Goal: Communication & Community: Connect with others

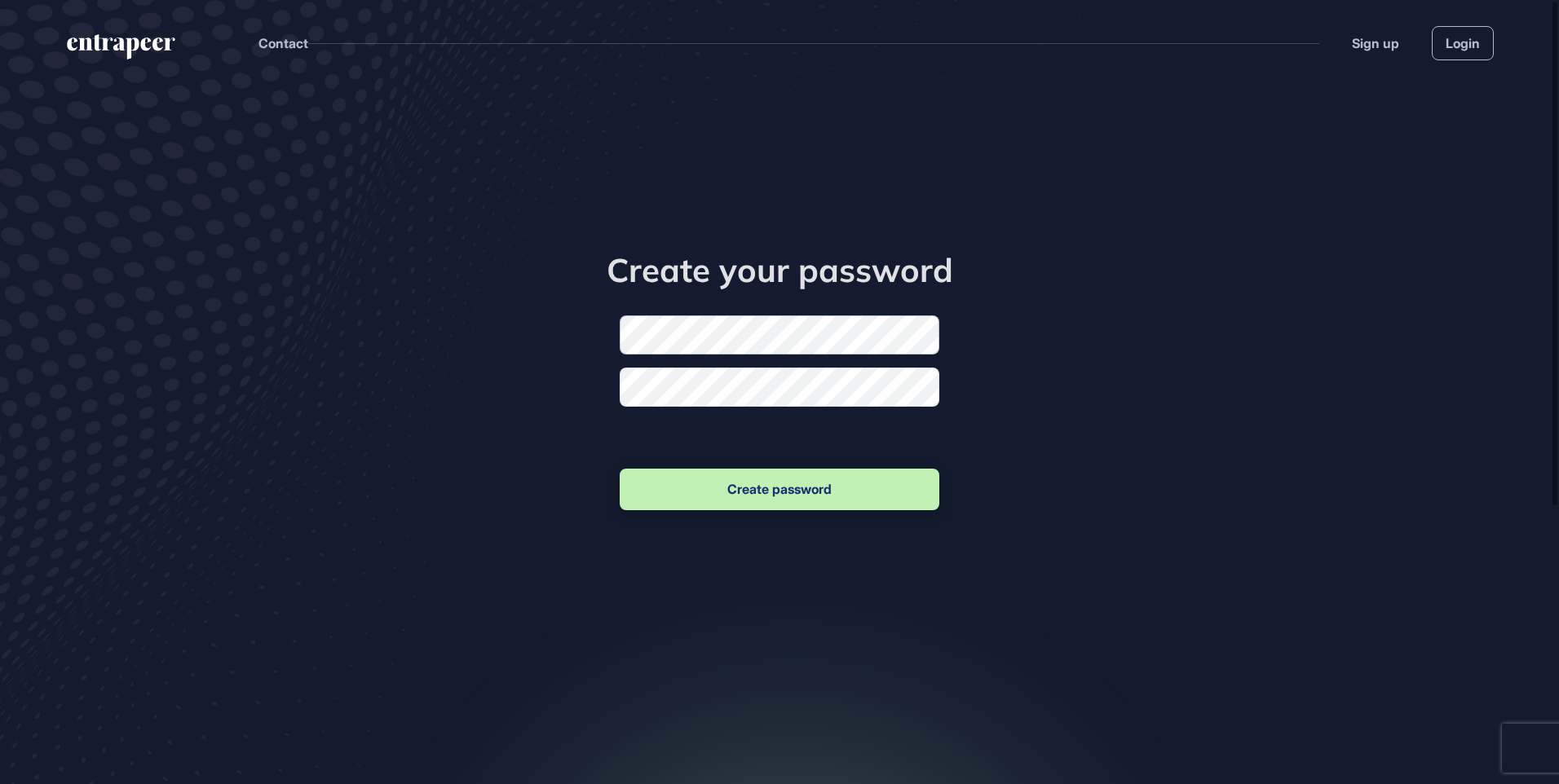
click at [829, 324] on form "New password Confirm new password Create password" at bounding box center [780, 414] width 320 height 198
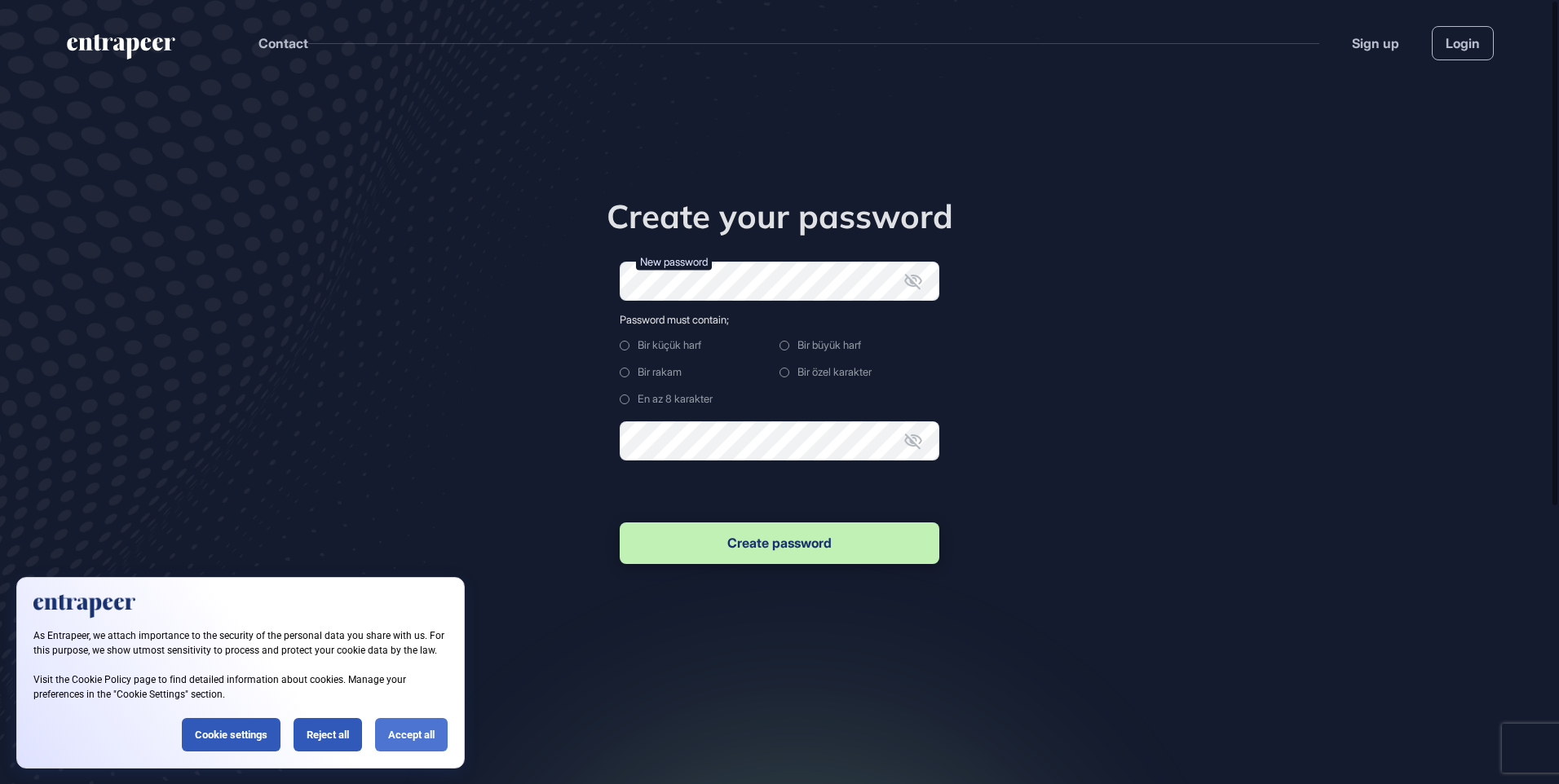
click at [416, 744] on div "Accept all" at bounding box center [412, 735] width 72 height 33
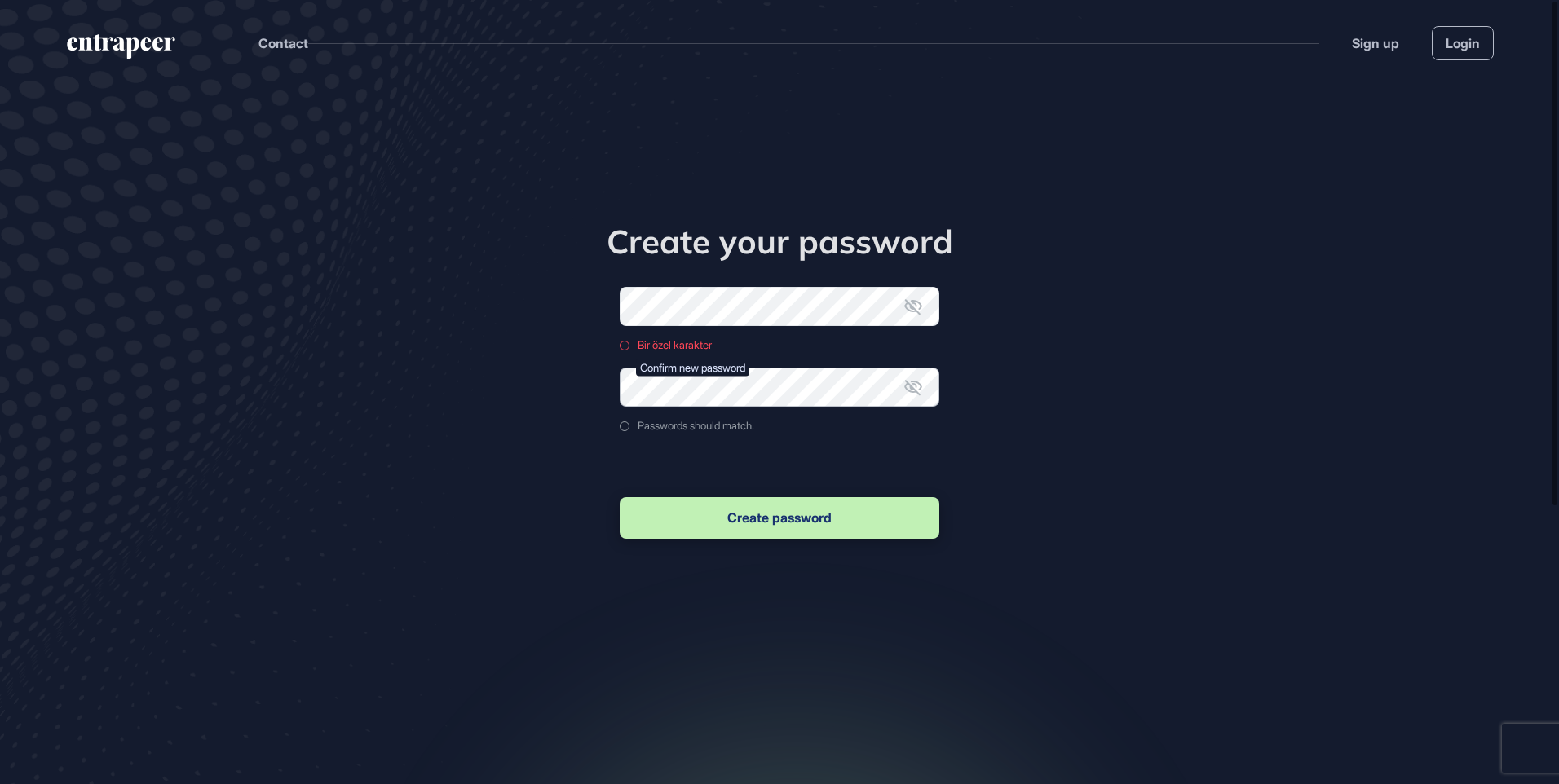
click at [748, 441] on form "New password Bir özel karakter Confirm new password Passwords should match. Cre…" at bounding box center [780, 414] width 320 height 255
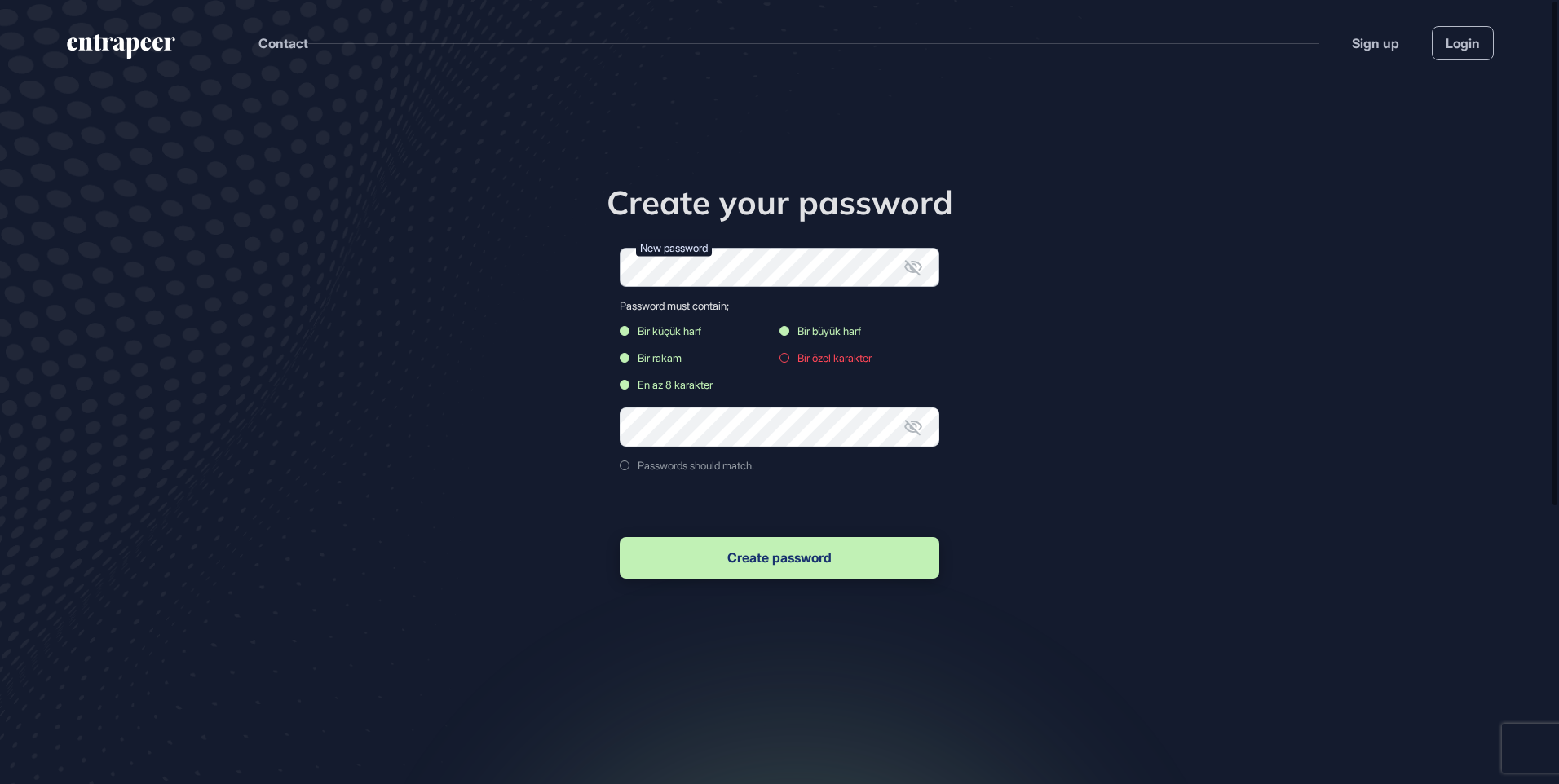
click at [823, 314] on form "New password Password must contain; Bir küçük harf Bir büyük harf Bir rakam Bir…" at bounding box center [780, 415] width 320 height 334
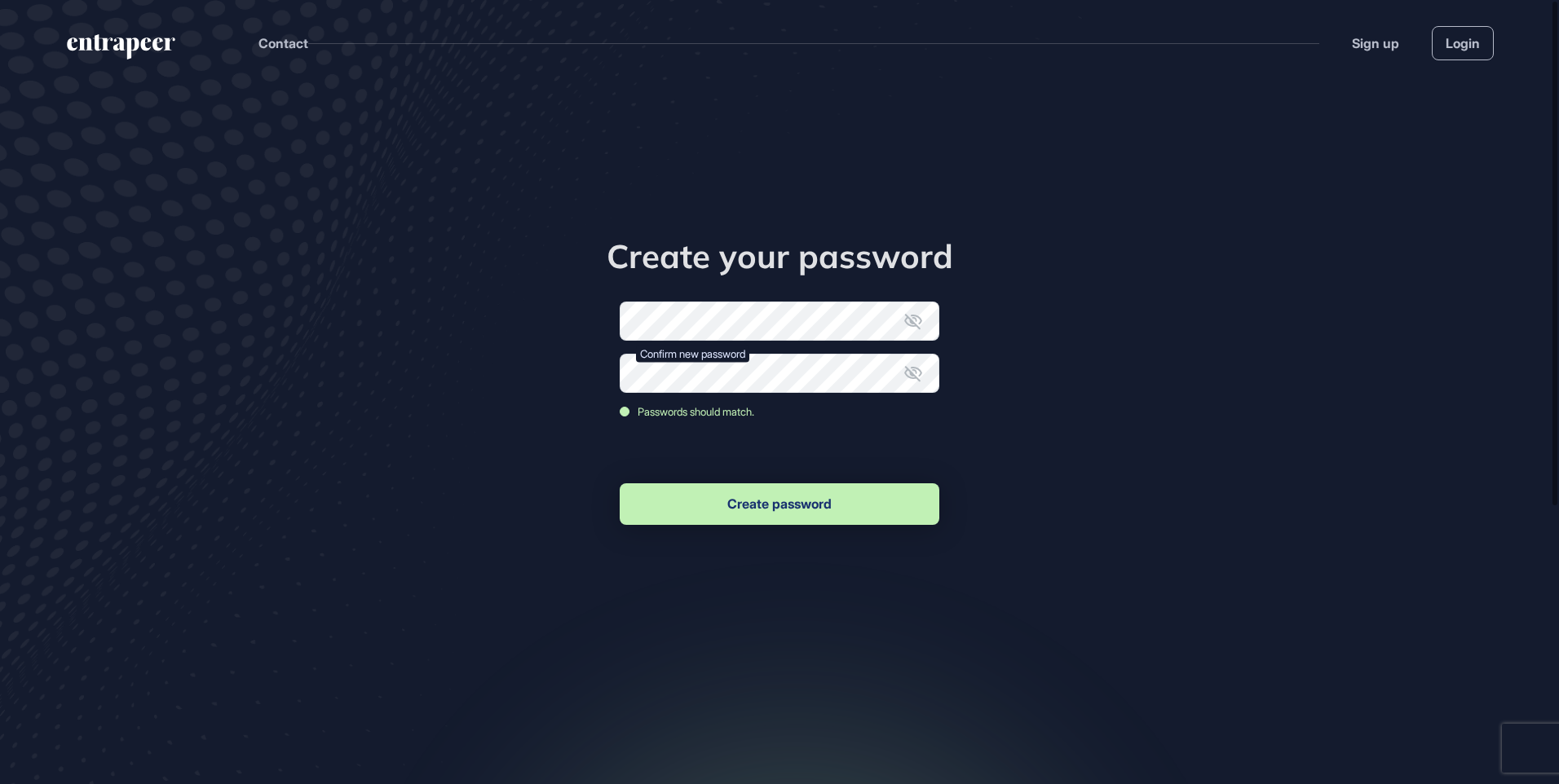
click at [817, 498] on button "Create password" at bounding box center [780, 504] width 320 height 42
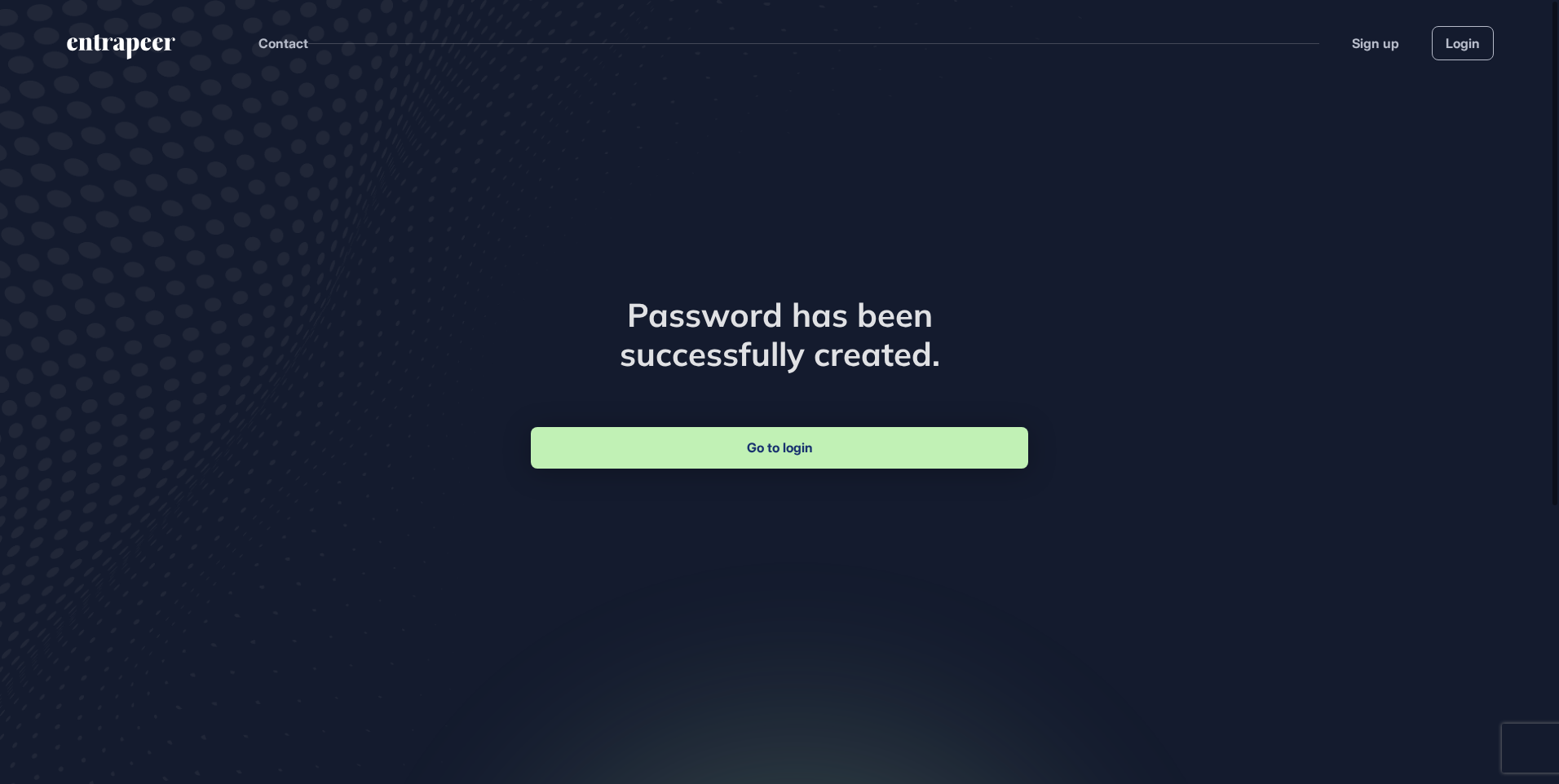
click at [801, 446] on link "Go to login" at bounding box center [779, 448] width 497 height 42
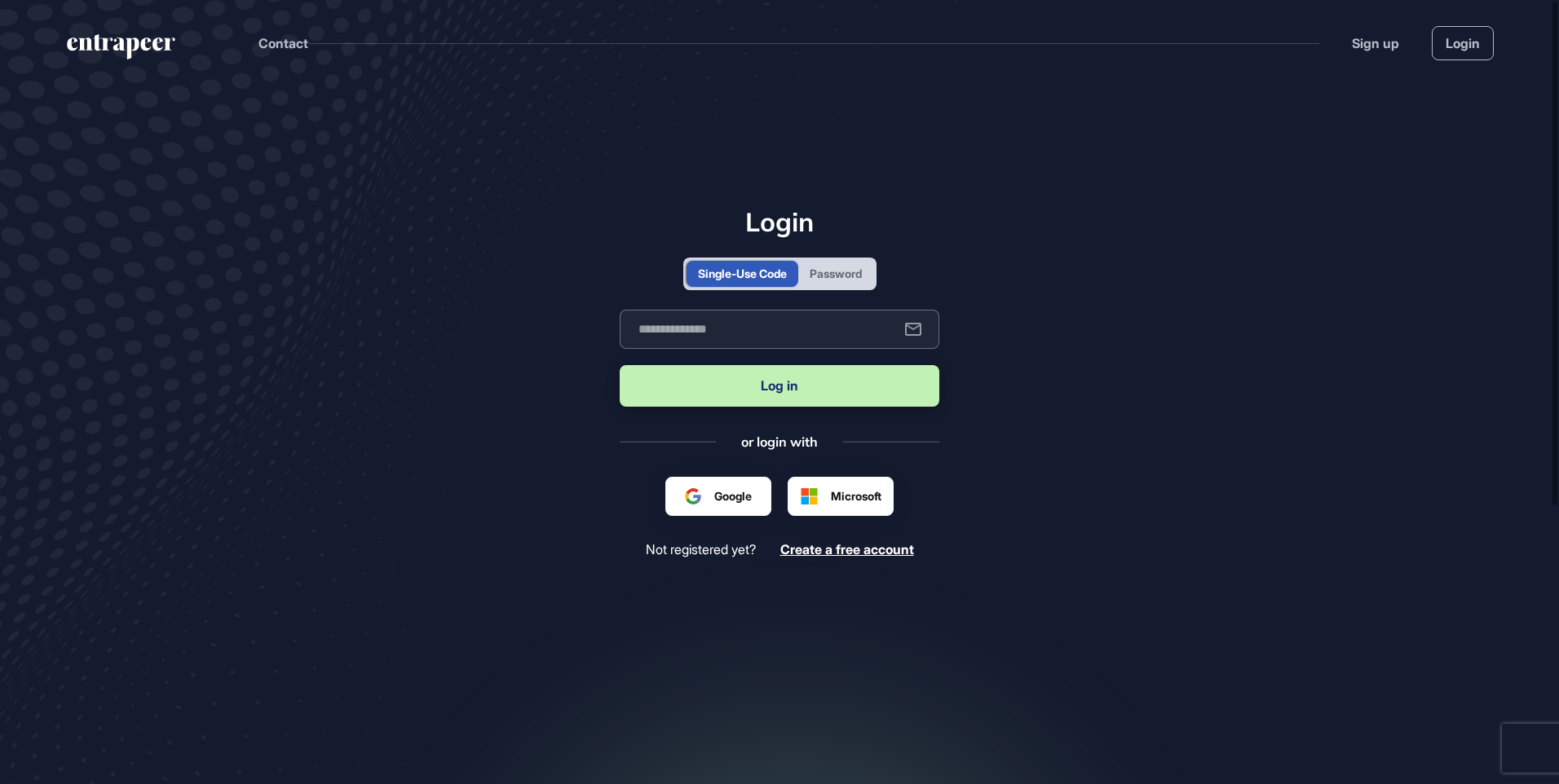
click at [764, 333] on input "text" at bounding box center [780, 330] width 320 height 39
type input "**********"
click at [773, 392] on button "Log in" at bounding box center [780, 385] width 320 height 42
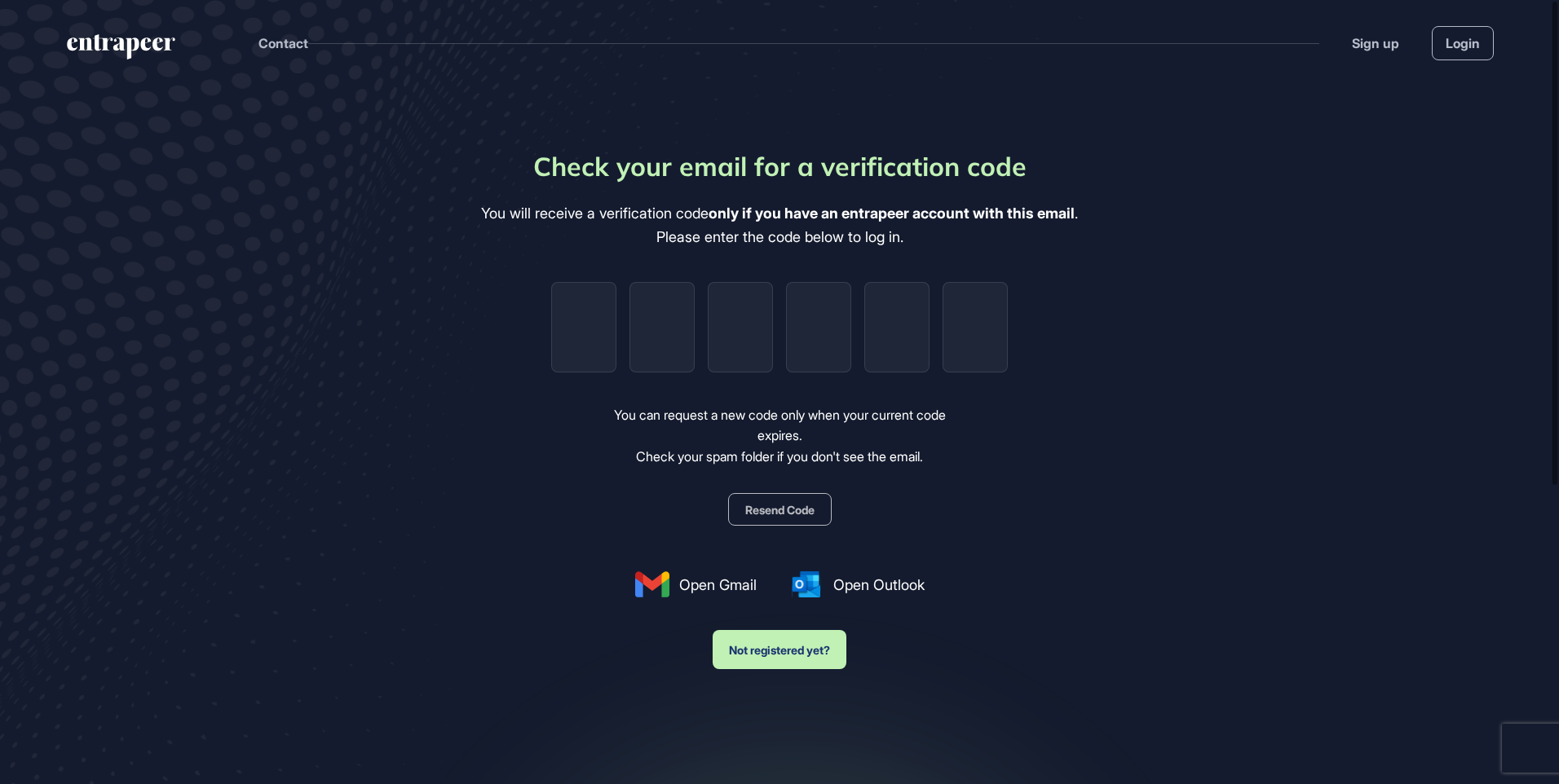
click at [803, 512] on button "Resend Code" at bounding box center [780, 509] width 103 height 33
click at [598, 343] on input "tel" at bounding box center [583, 327] width 65 height 90
type input "*"
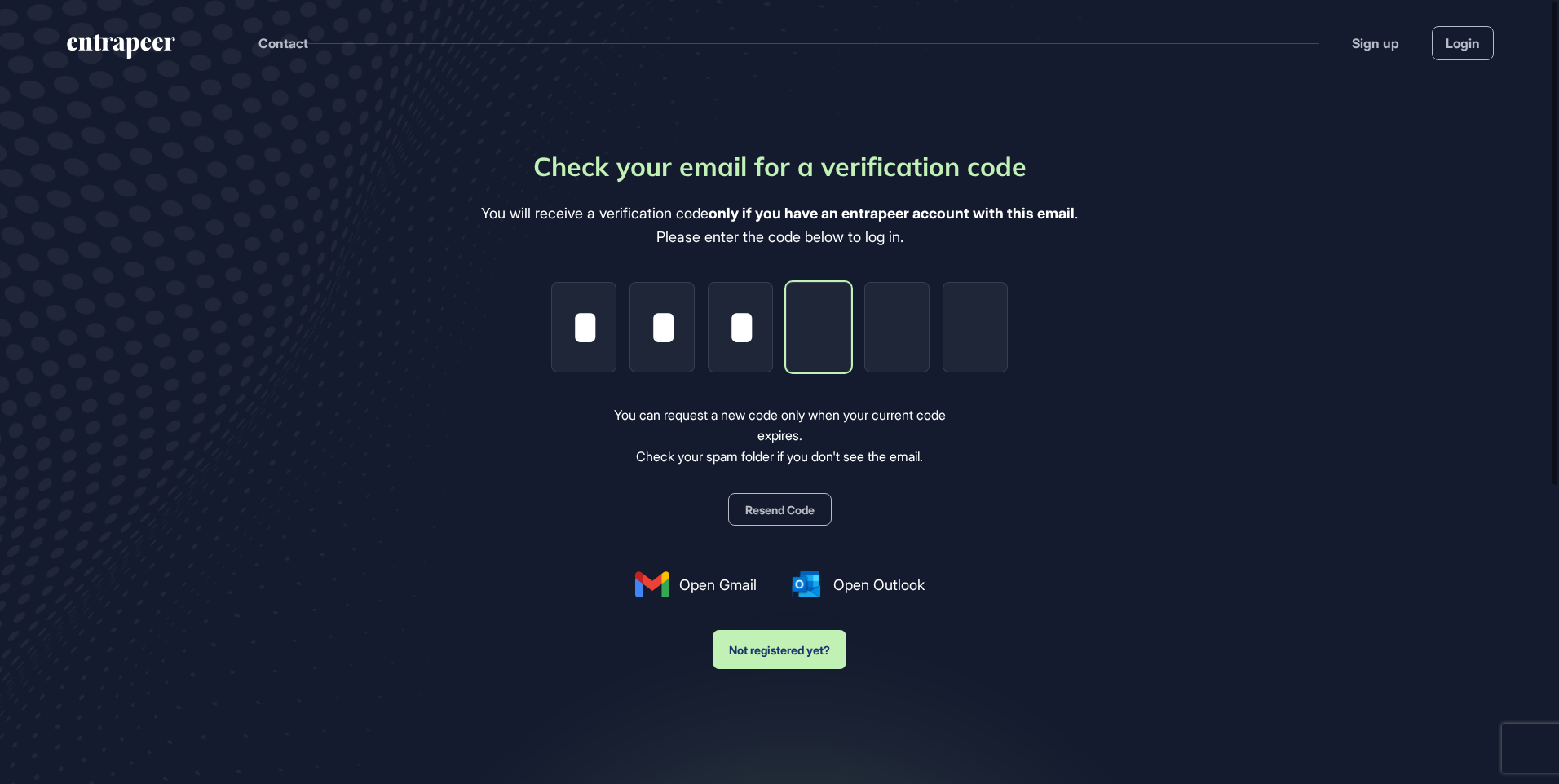
type input "*"
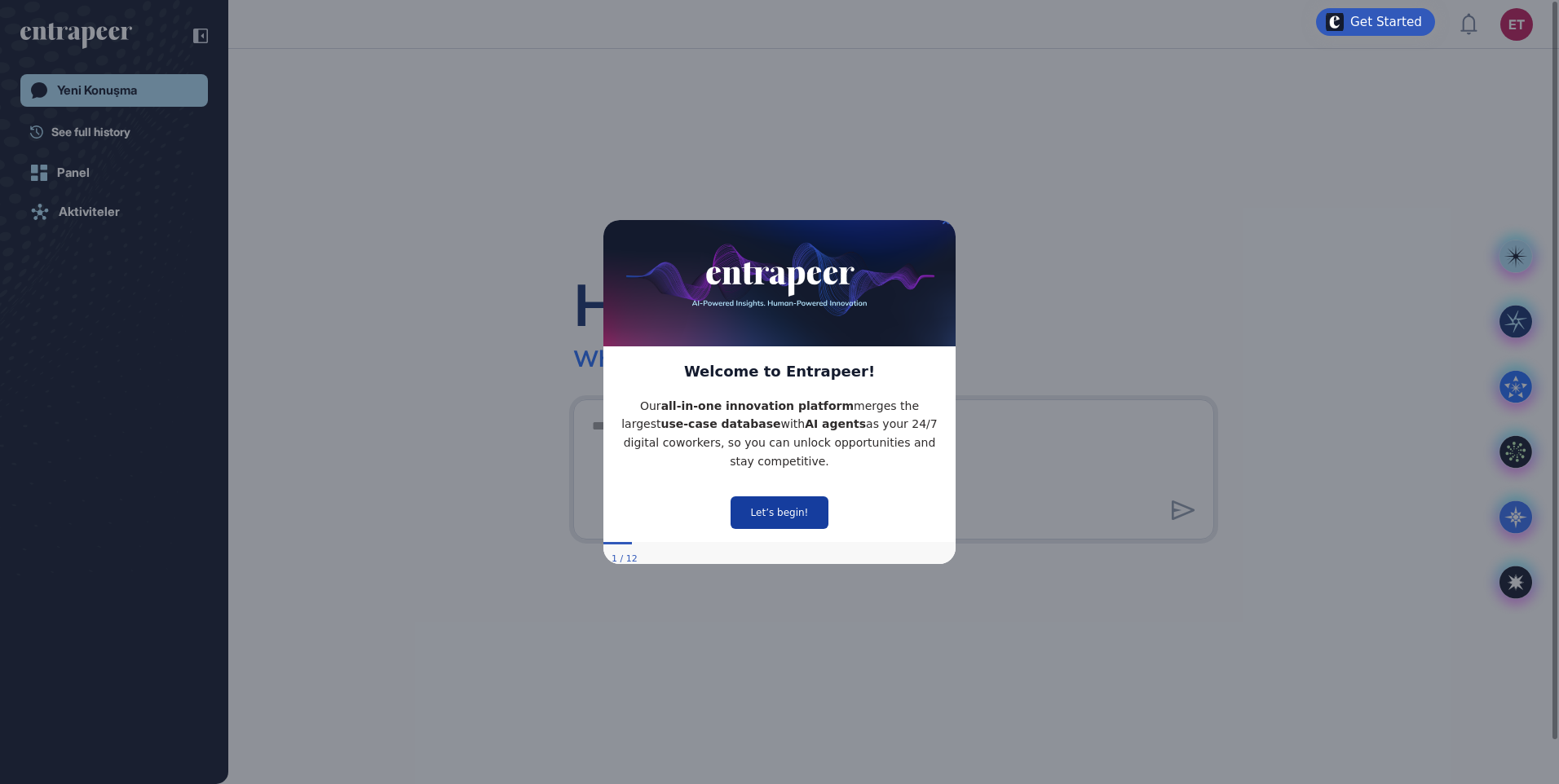
click at [771, 499] on button "Let’s begin!" at bounding box center [779, 512] width 98 height 33
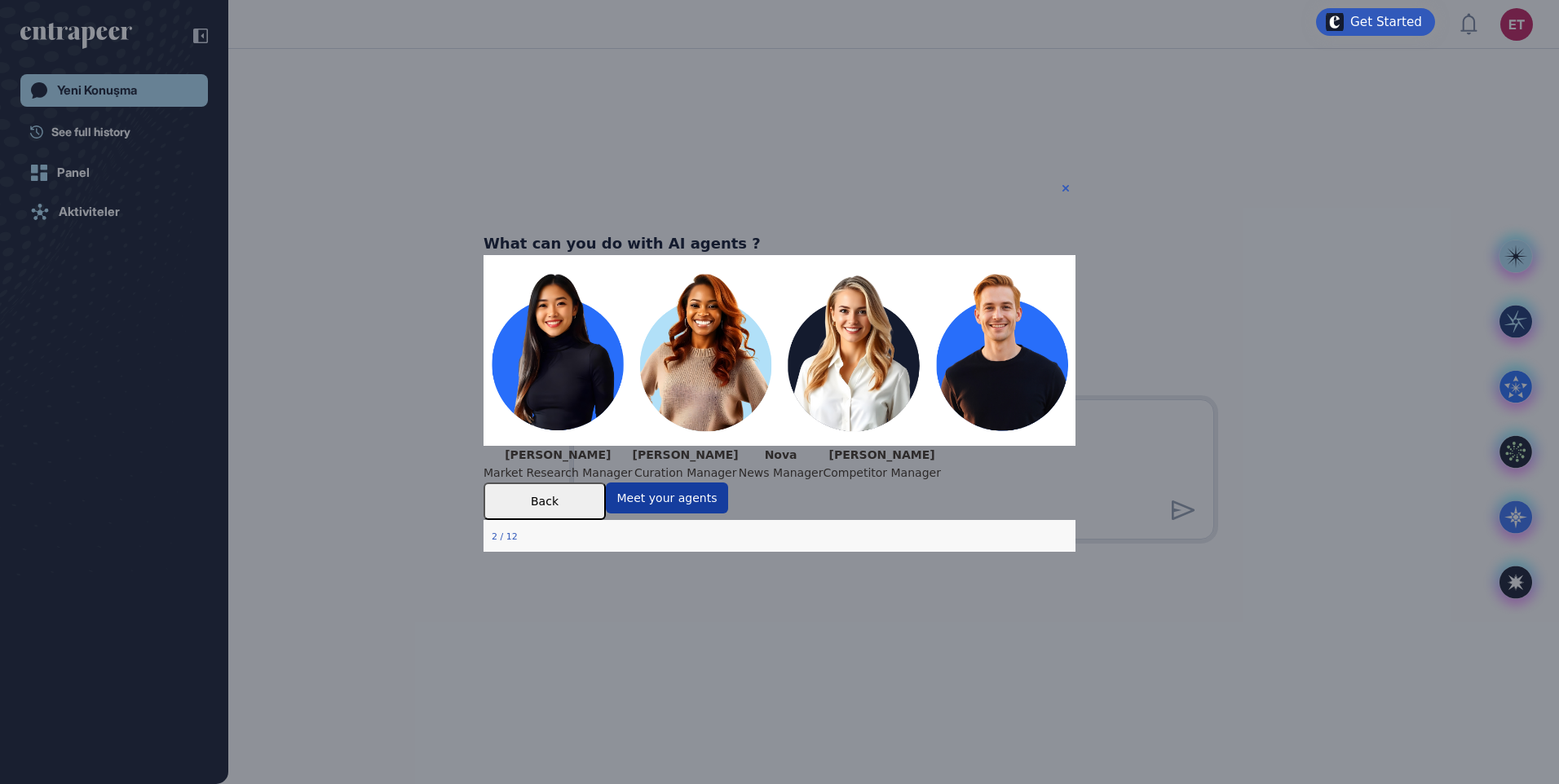
click at [728, 514] on button "Meet your agents" at bounding box center [667, 498] width 123 height 31
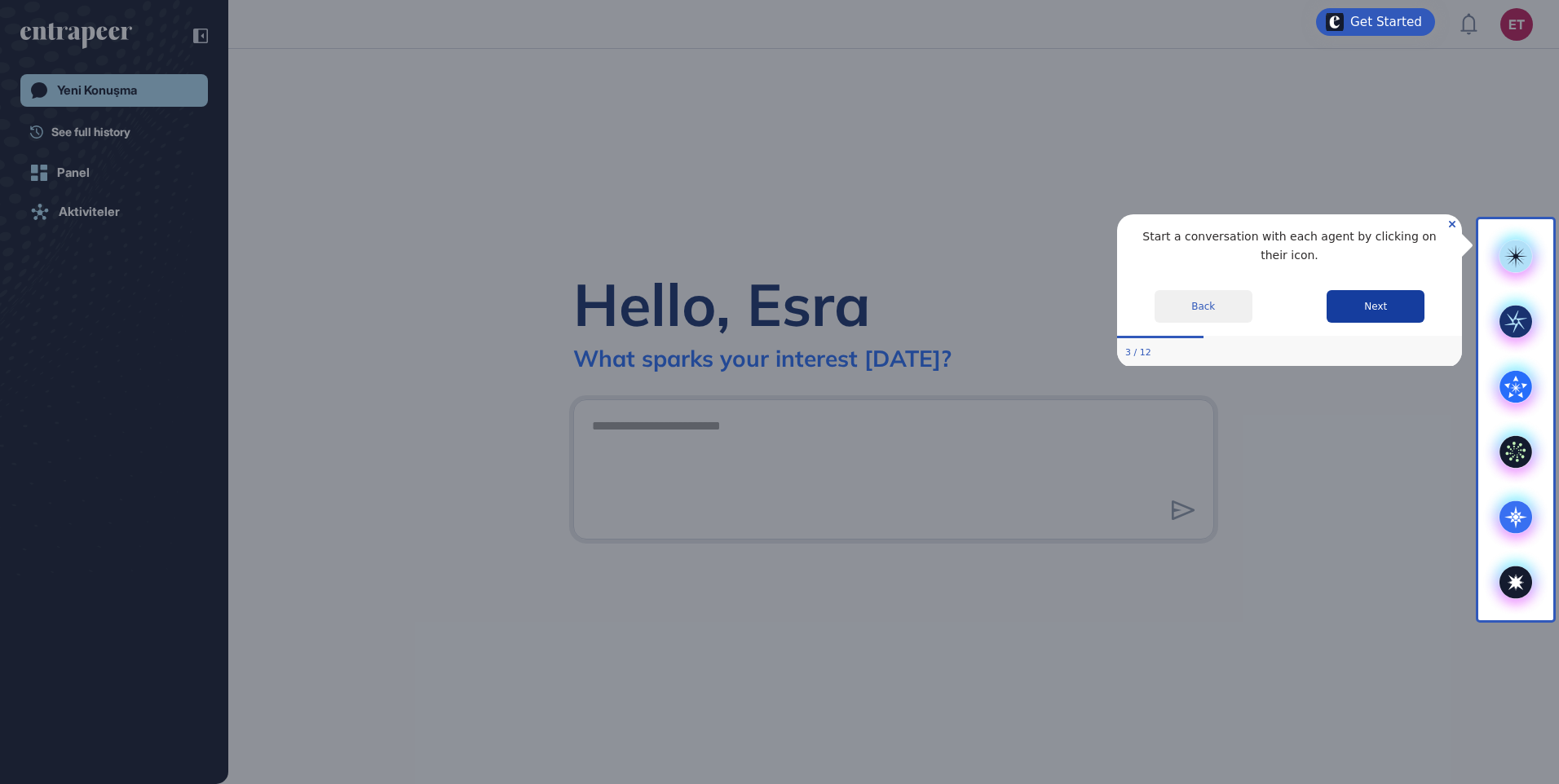
click at [1364, 290] on button "Next" at bounding box center [1375, 306] width 98 height 33
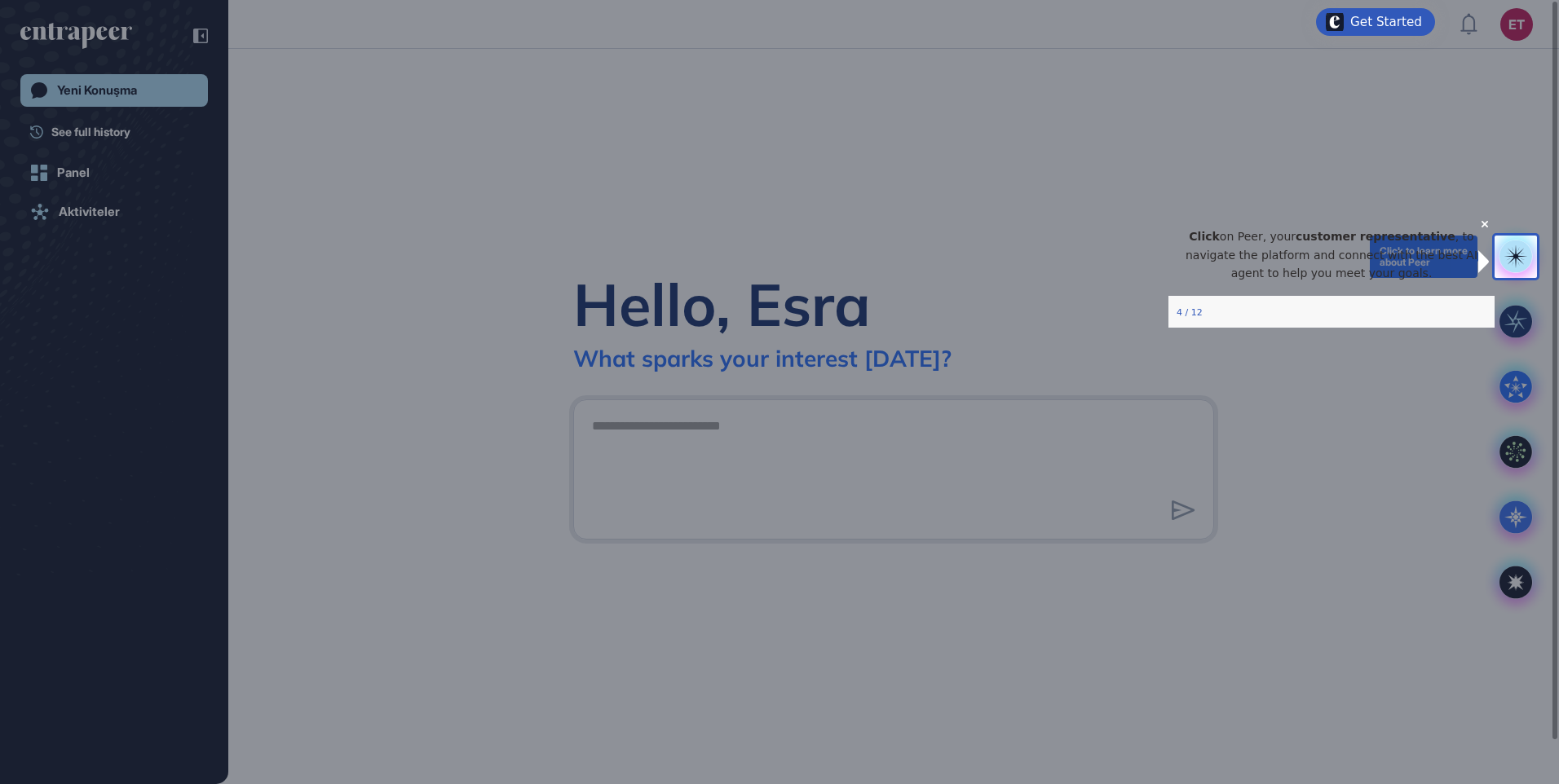
click at [1511, 264] on rect at bounding box center [1515, 256] width 33 height 33
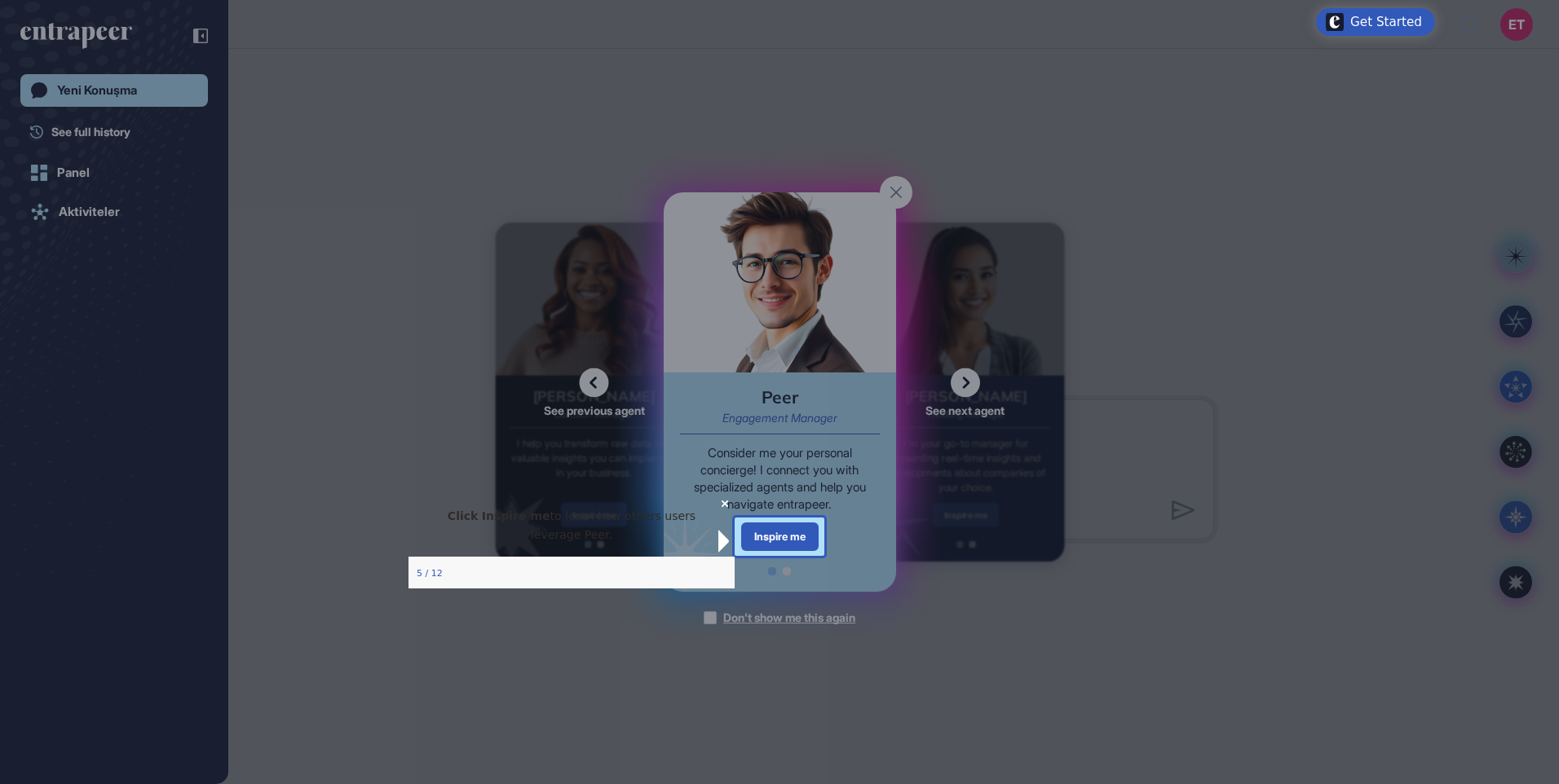
click at [721, 507] on icon "Close Preview" at bounding box center [724, 503] width 7 height 7
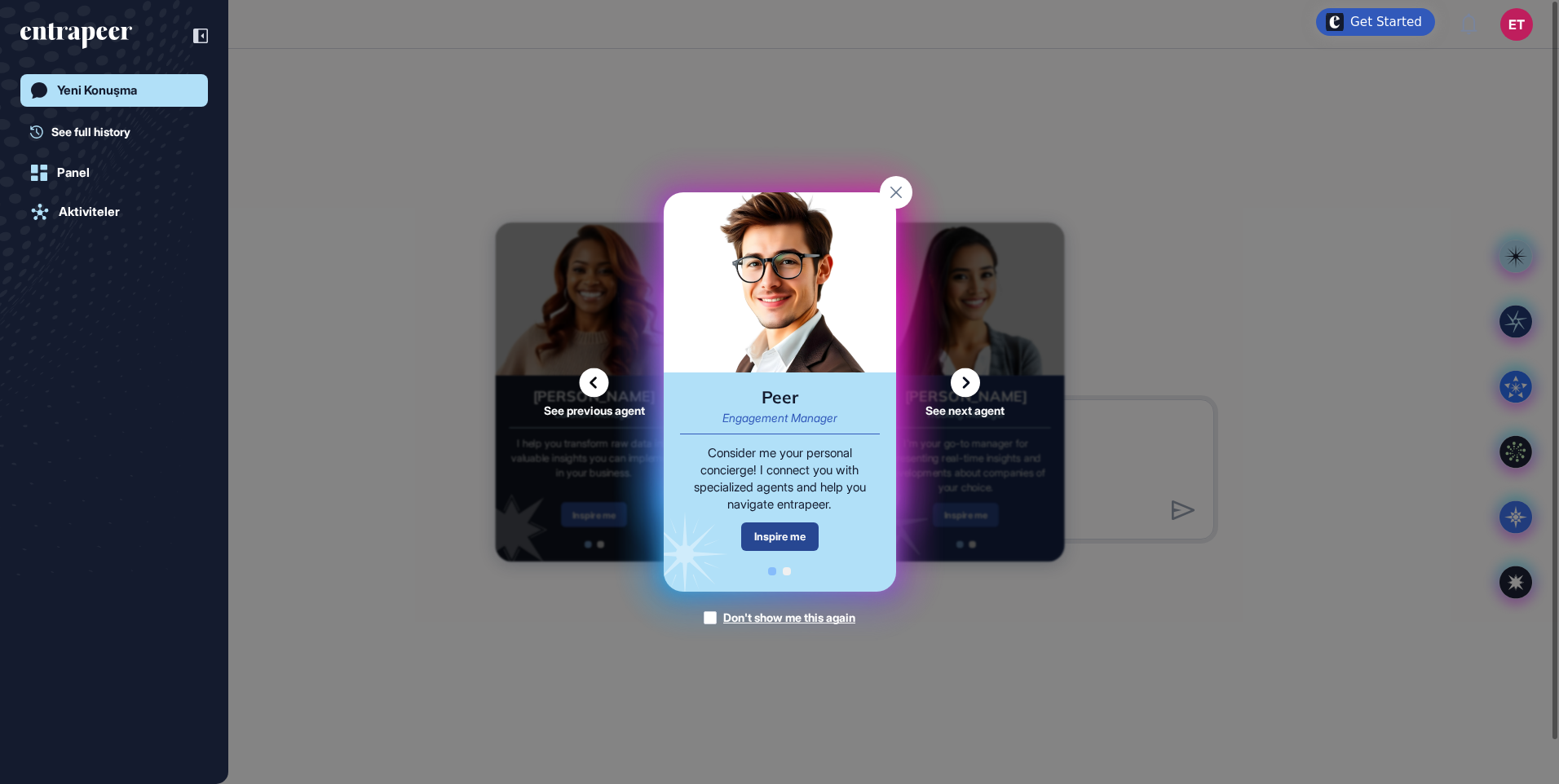
click at [762, 539] on div "Inspire me" at bounding box center [780, 537] width 77 height 29
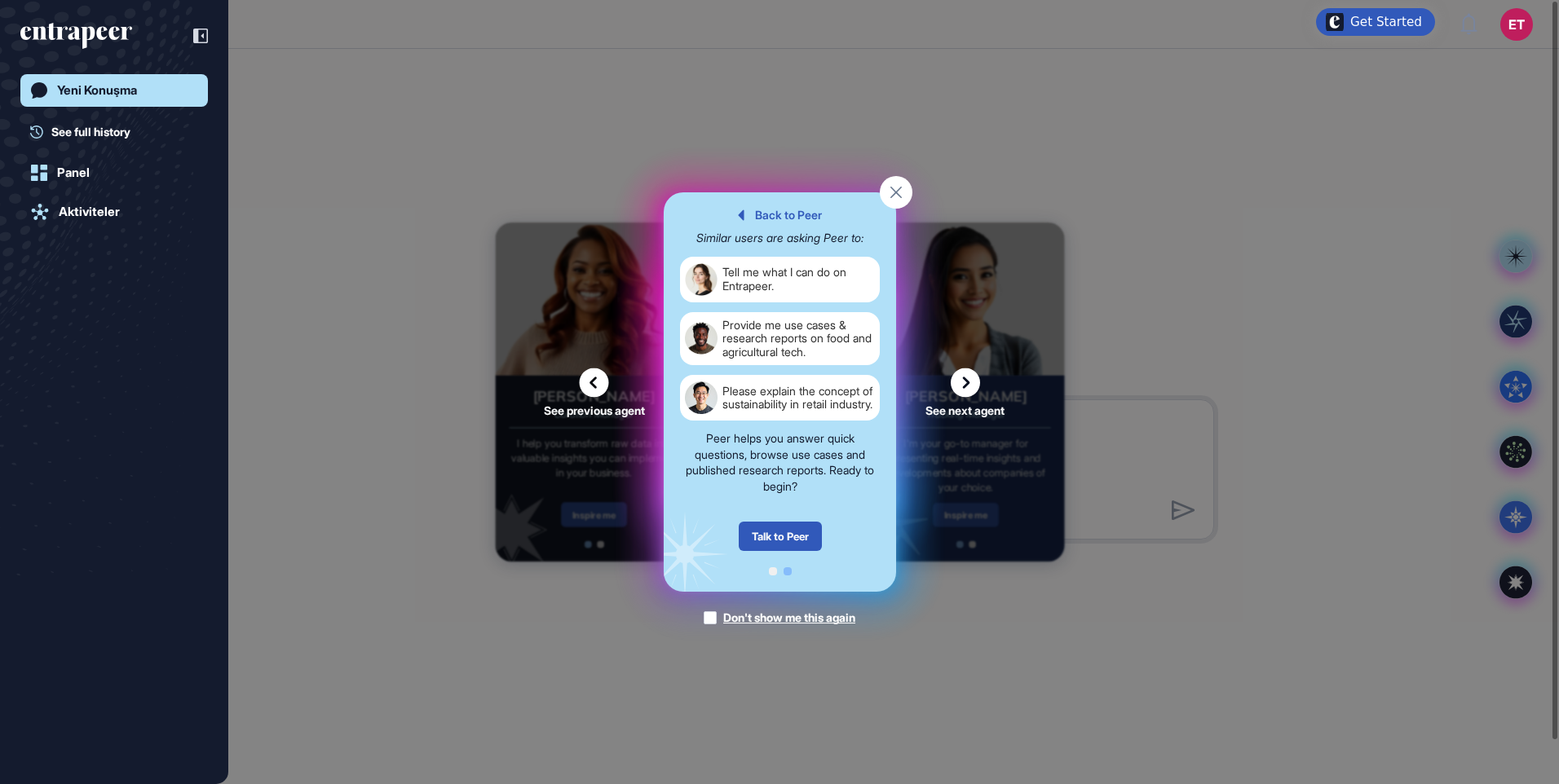
click at [704, 610] on label "Don't show me this again" at bounding box center [780, 619] width 151 height 17
click at [893, 191] on rect at bounding box center [896, 192] width 33 height 33
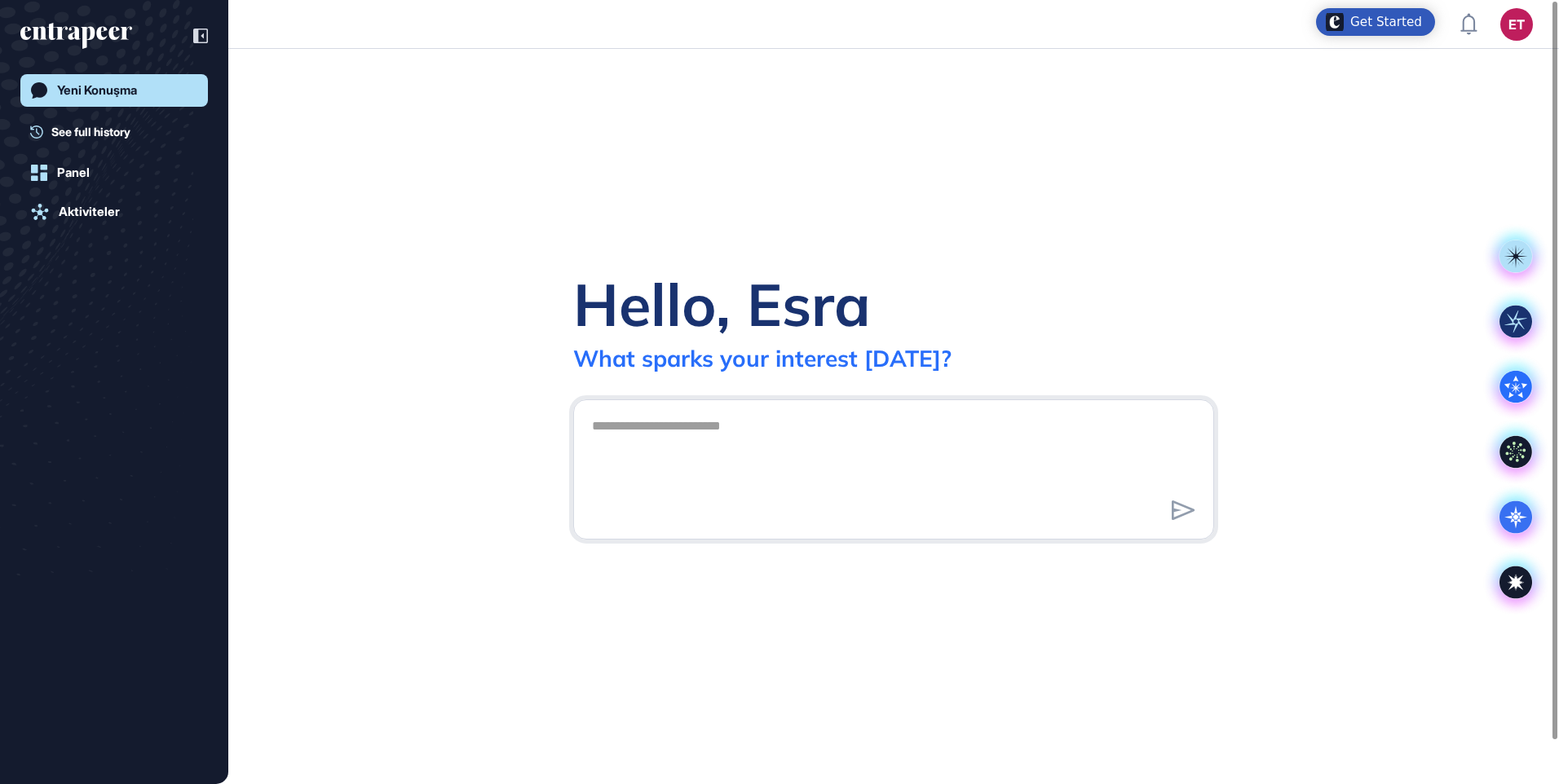
click at [1418, 21] on div "Get Started" at bounding box center [1386, 22] width 72 height 17
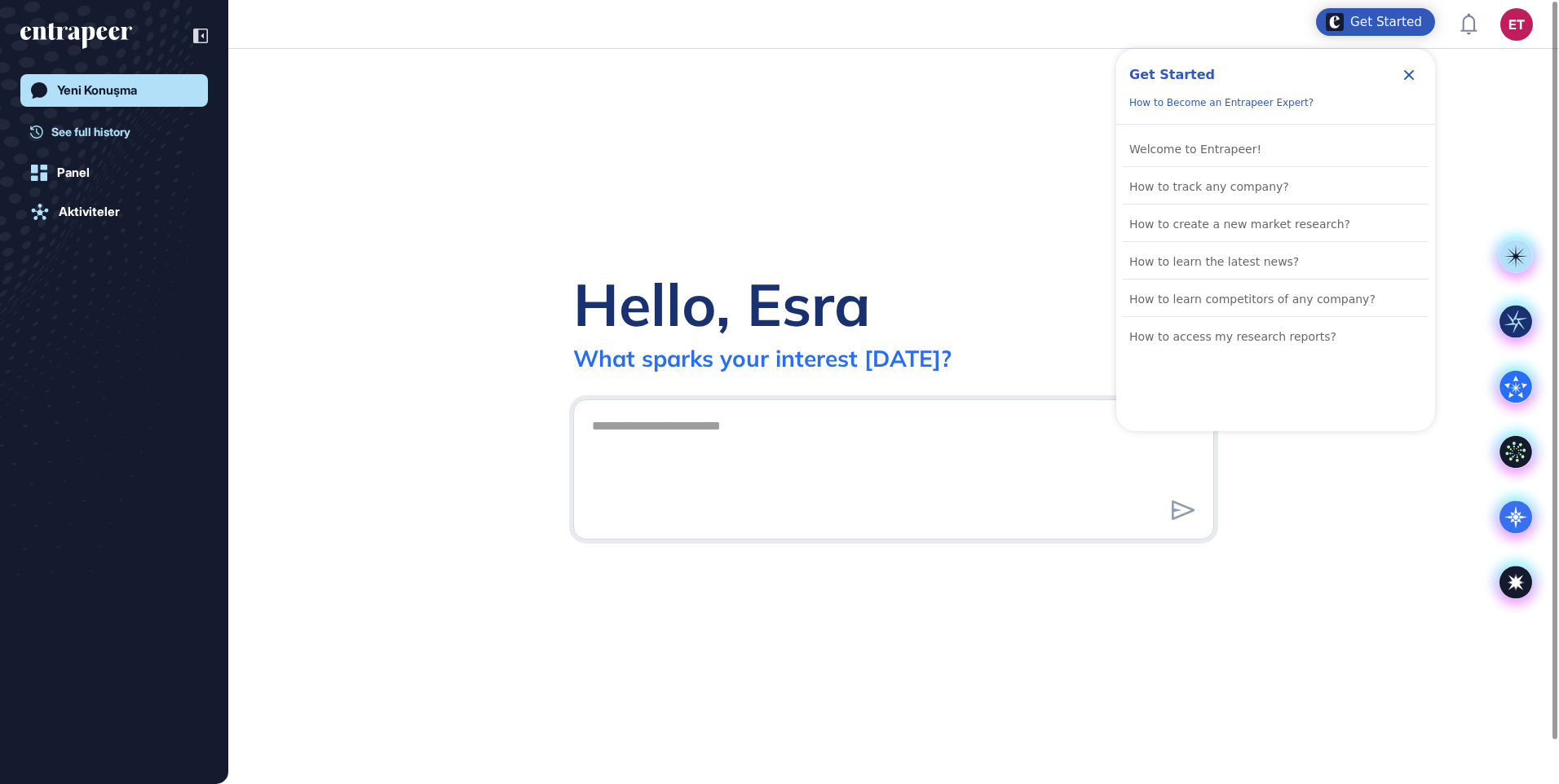
click at [59, 134] on span "See full history" at bounding box center [90, 132] width 79 height 17
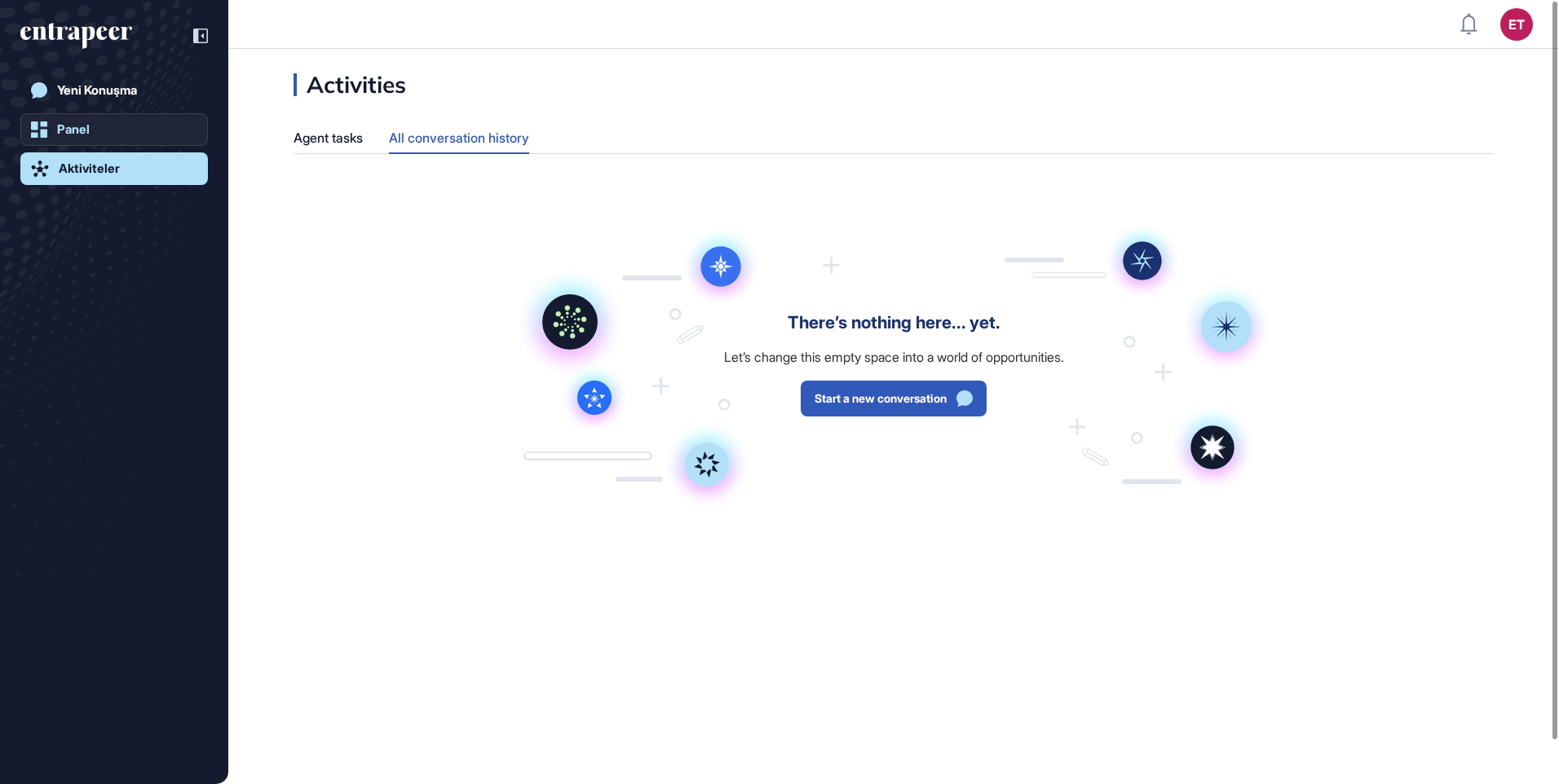
click at [69, 128] on div "Panel" at bounding box center [72, 130] width 33 height 15
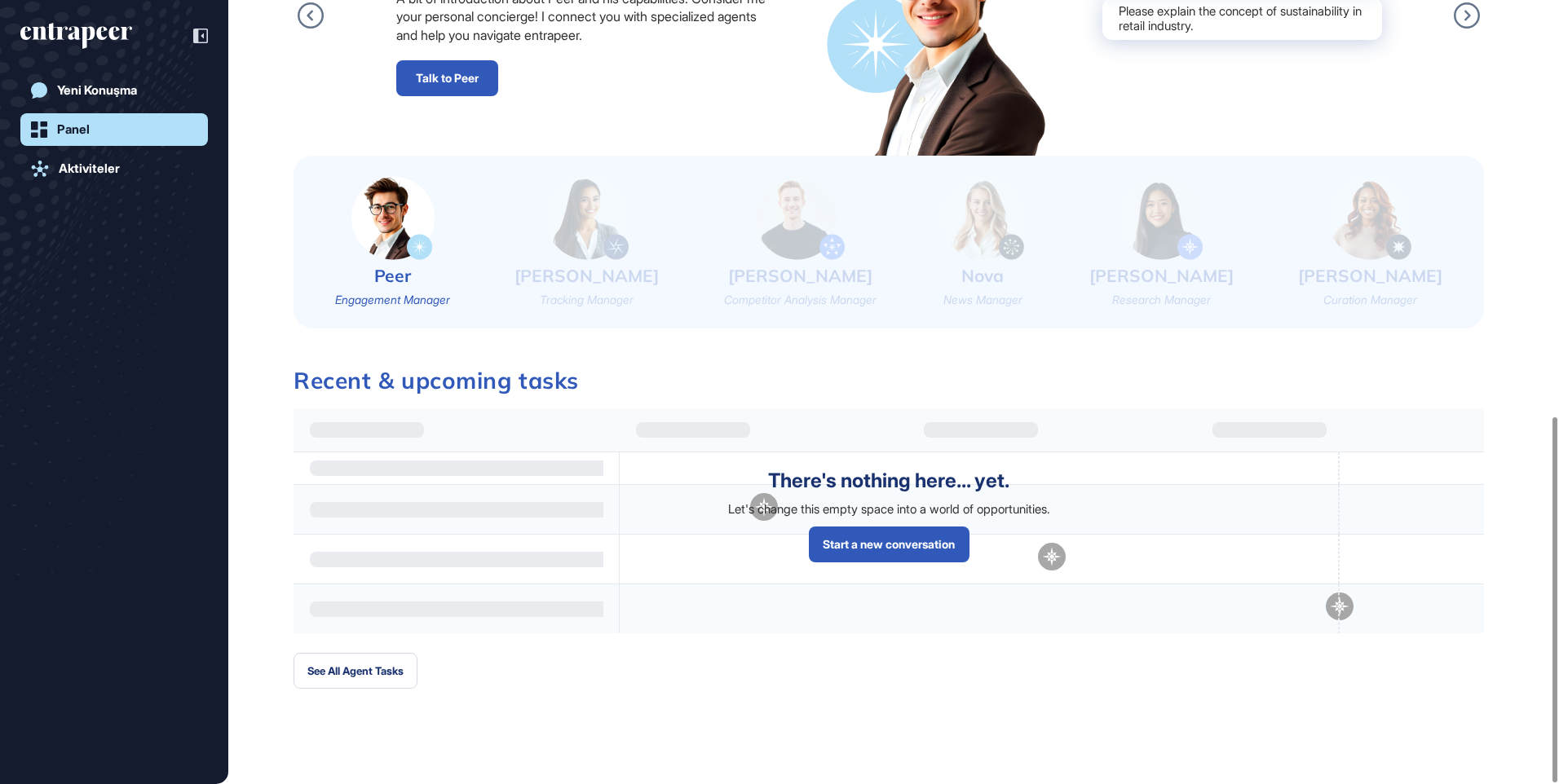
scroll to position [891, 0]
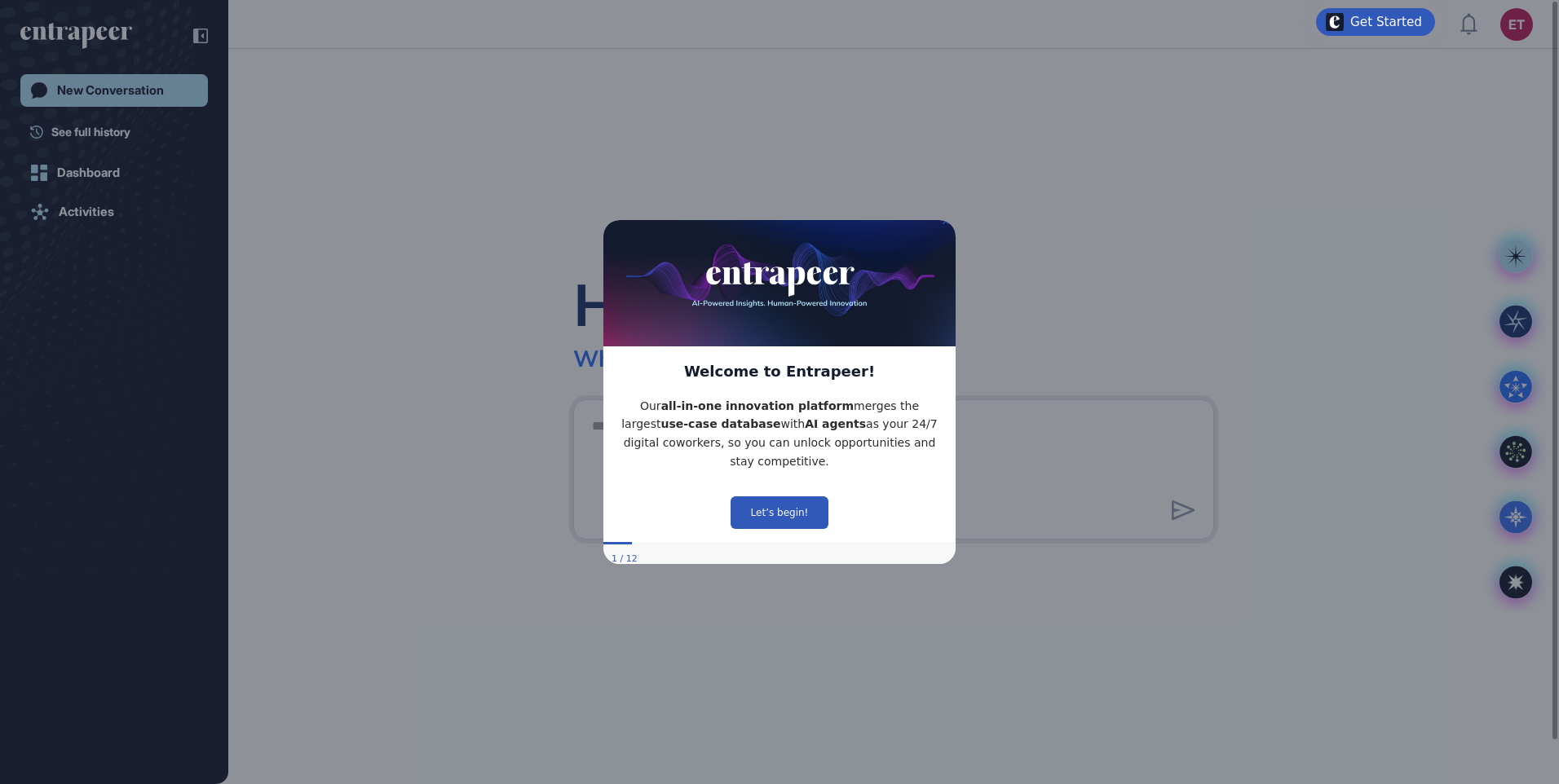
click at [944, 224] on icon "Close Preview" at bounding box center [946, 219] width 7 height 7
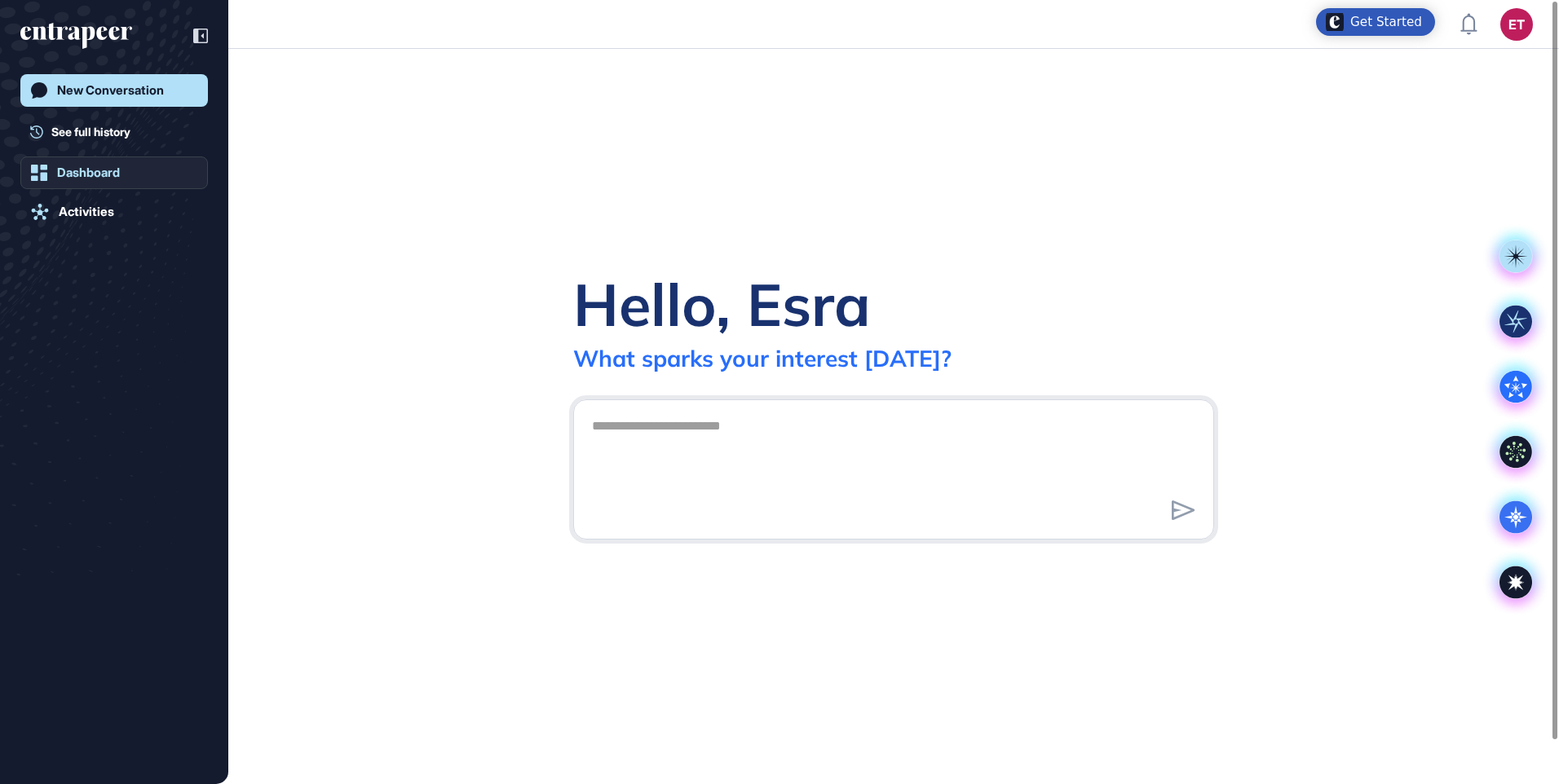
click at [98, 165] on div "Dashboard" at bounding box center [88, 173] width 63 height 15
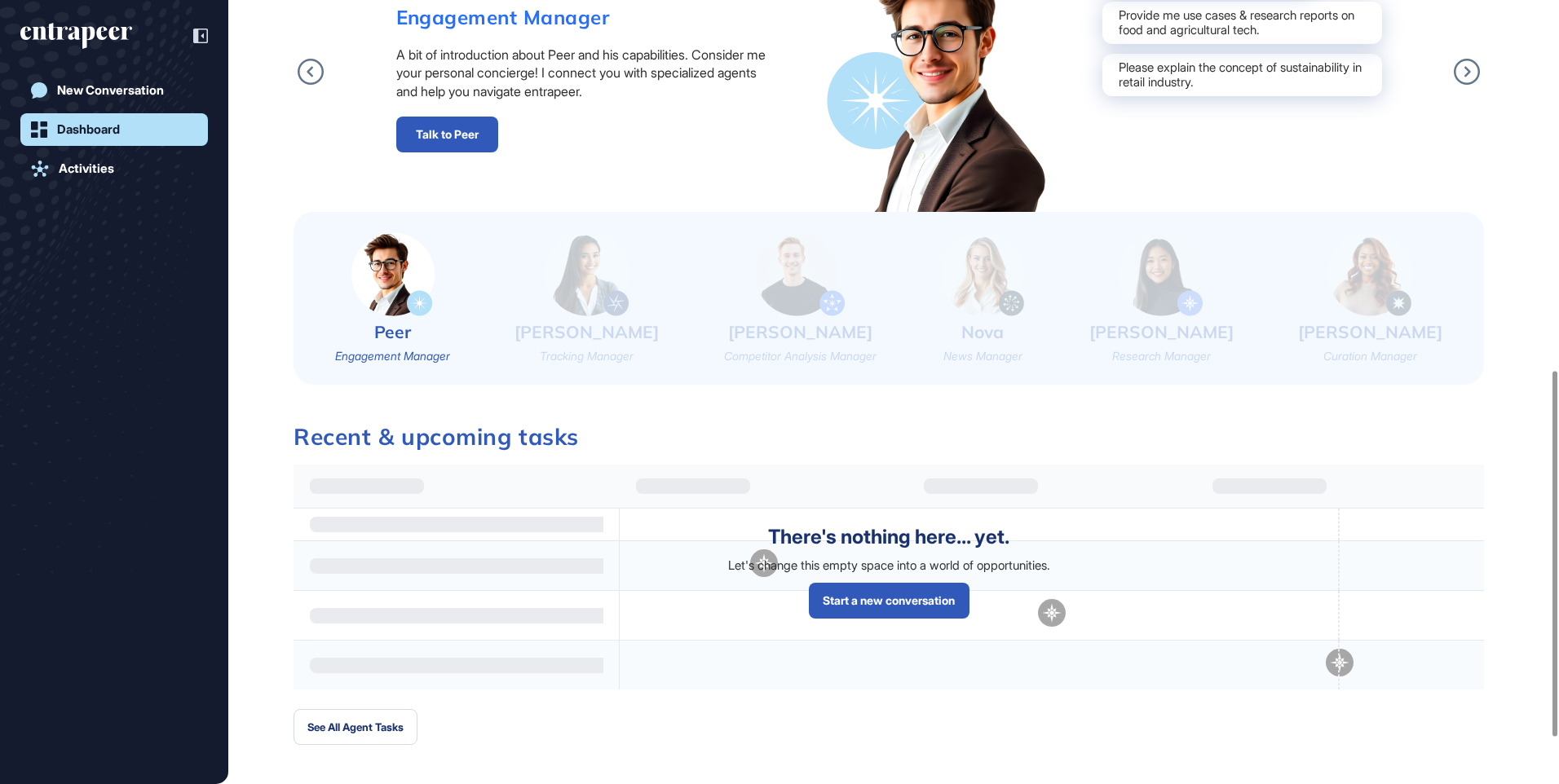
scroll to position [484, 0]
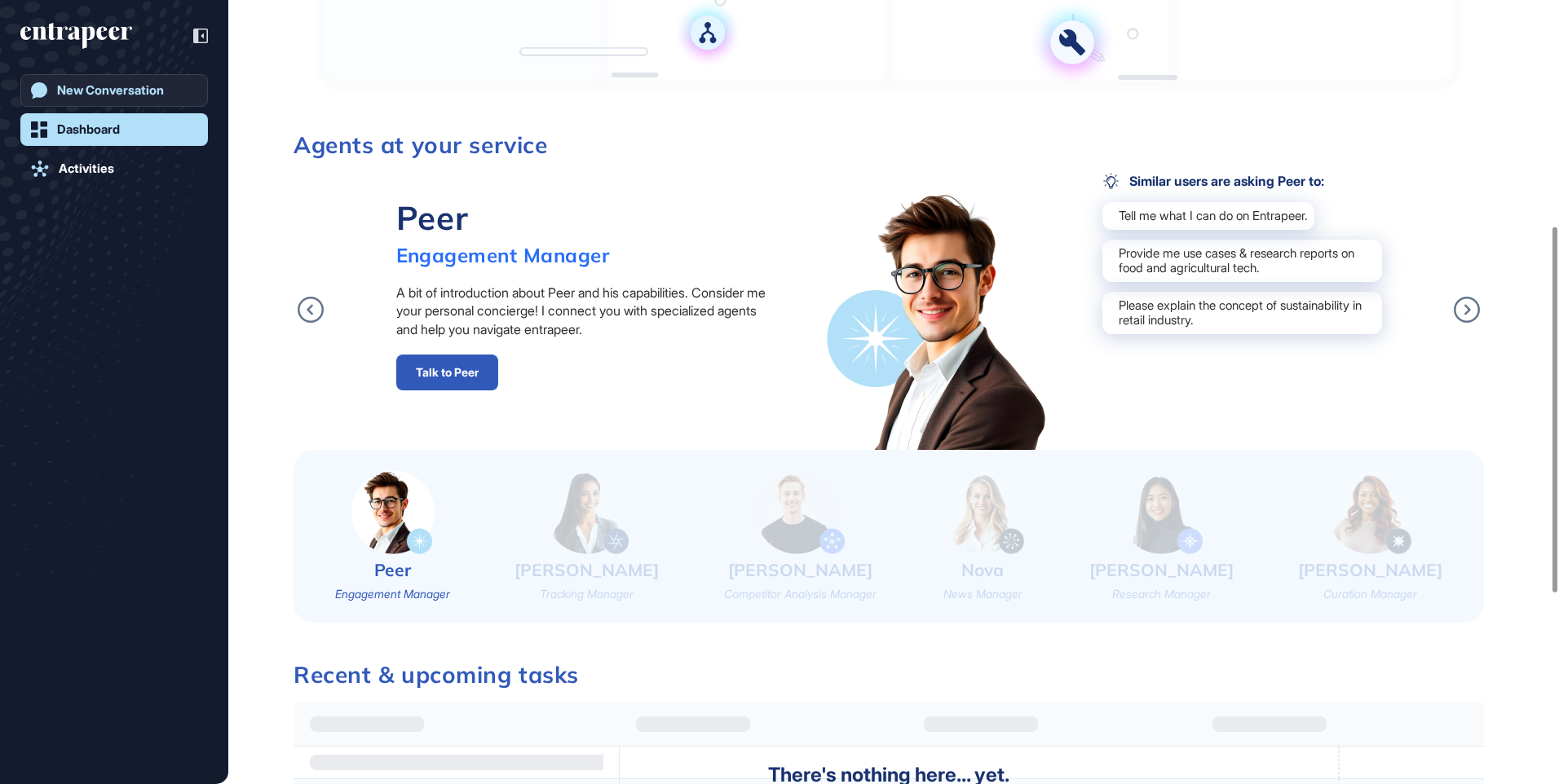
click at [114, 97] on div "New Conversation" at bounding box center [110, 91] width 107 height 15
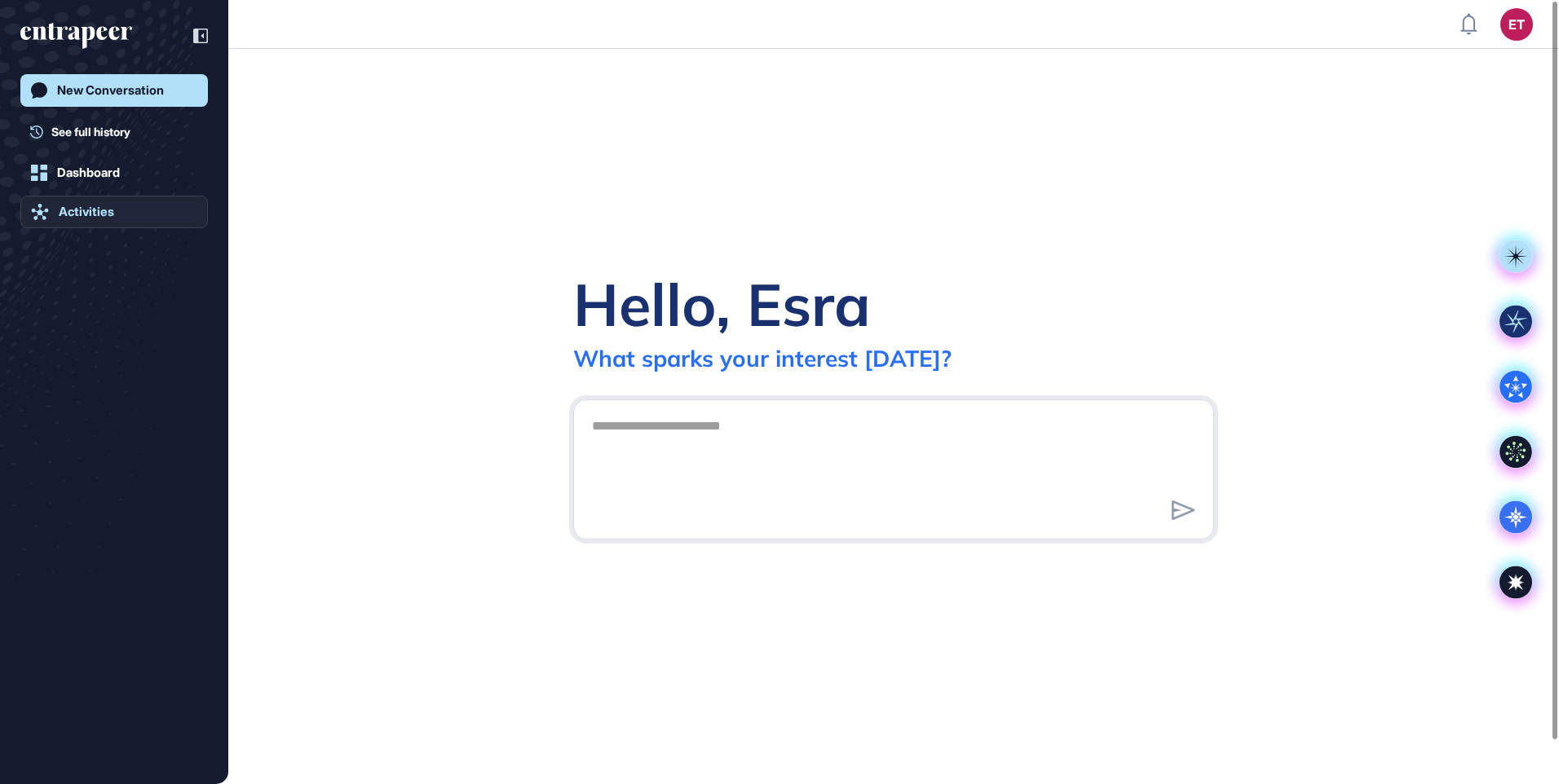
click at [110, 208] on div "Activities" at bounding box center [86, 212] width 56 height 15
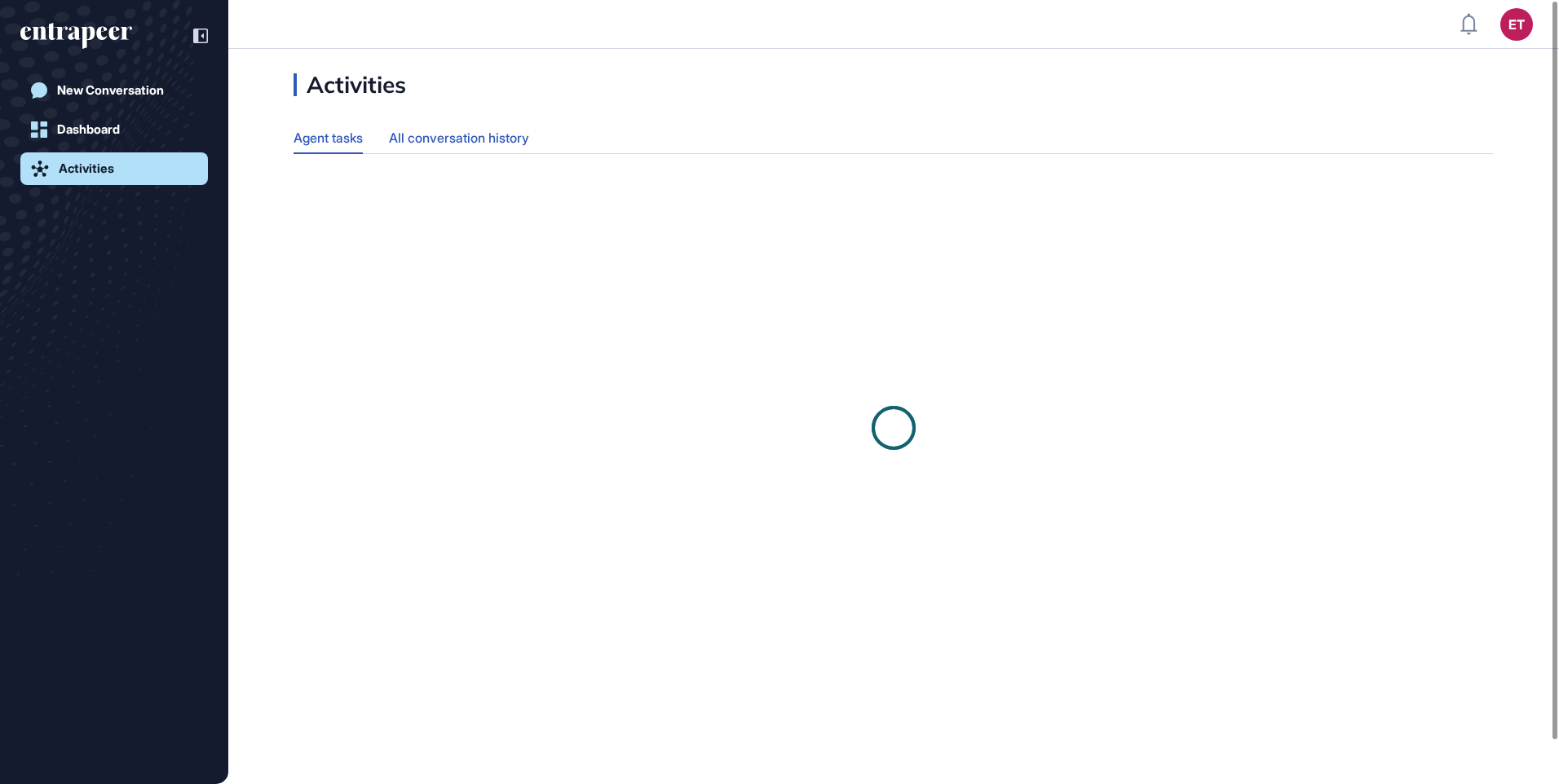
click at [503, 140] on div "All conversation history" at bounding box center [459, 138] width 140 height 32
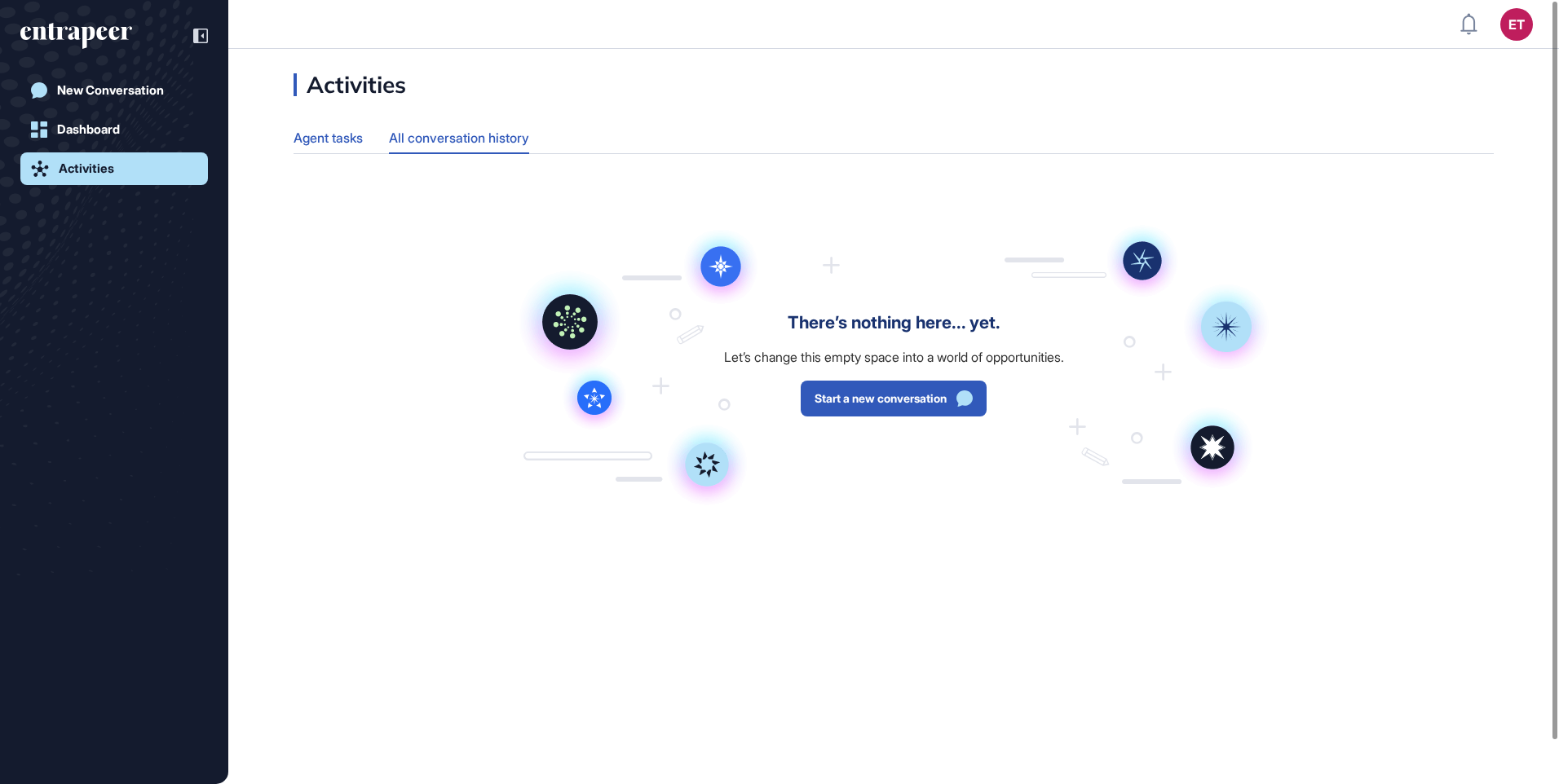
click at [351, 129] on div "Agent tasks" at bounding box center [328, 138] width 70 height 32
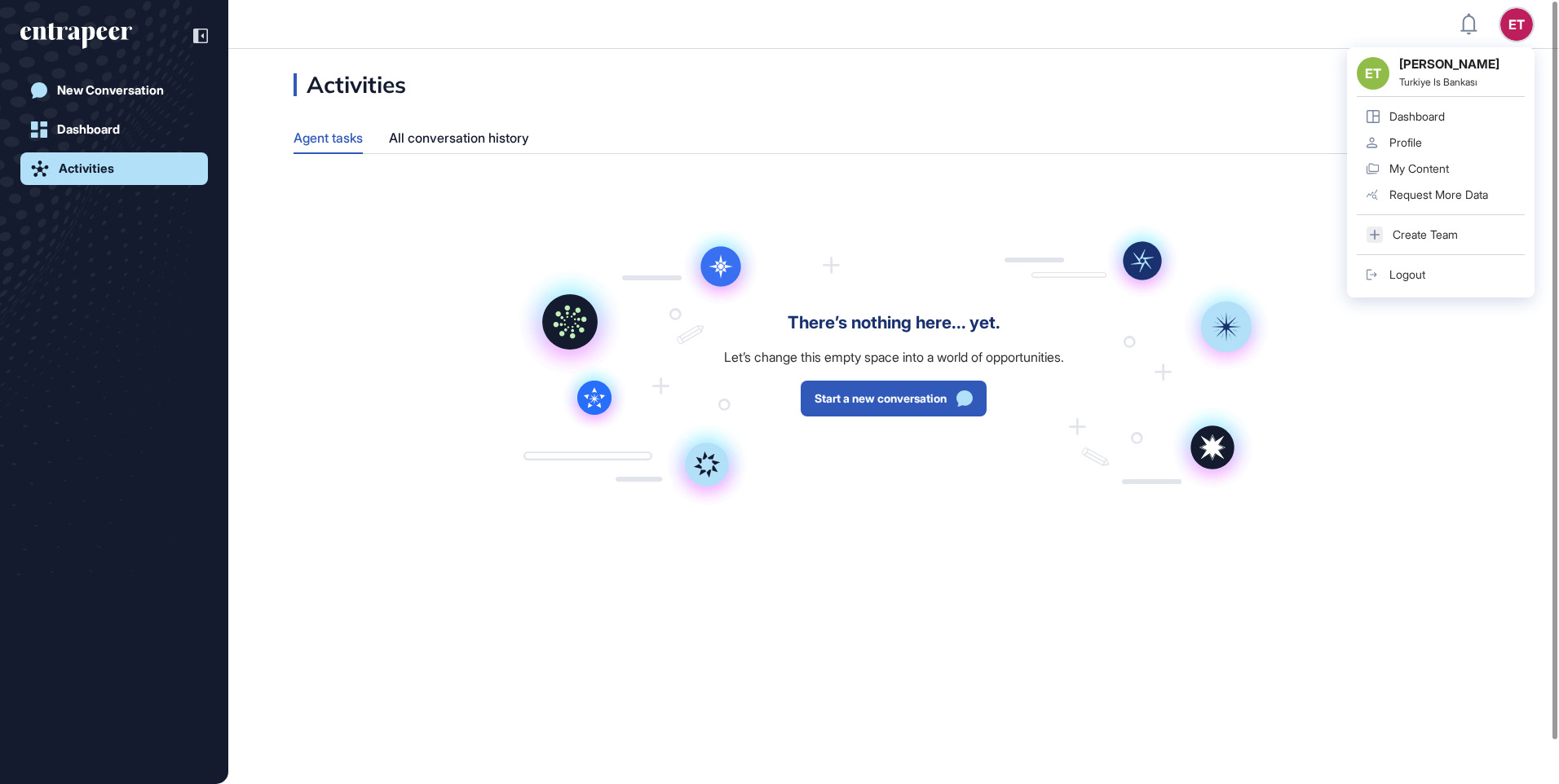
click at [1525, 18] on div "ET ET [PERSON_NAME] Turkiye Is Bankası Dashboard Profile My Content Request Mor…" at bounding box center [1516, 24] width 33 height 33
click at [1436, 200] on div "Request More Data" at bounding box center [1439, 195] width 98 height 13
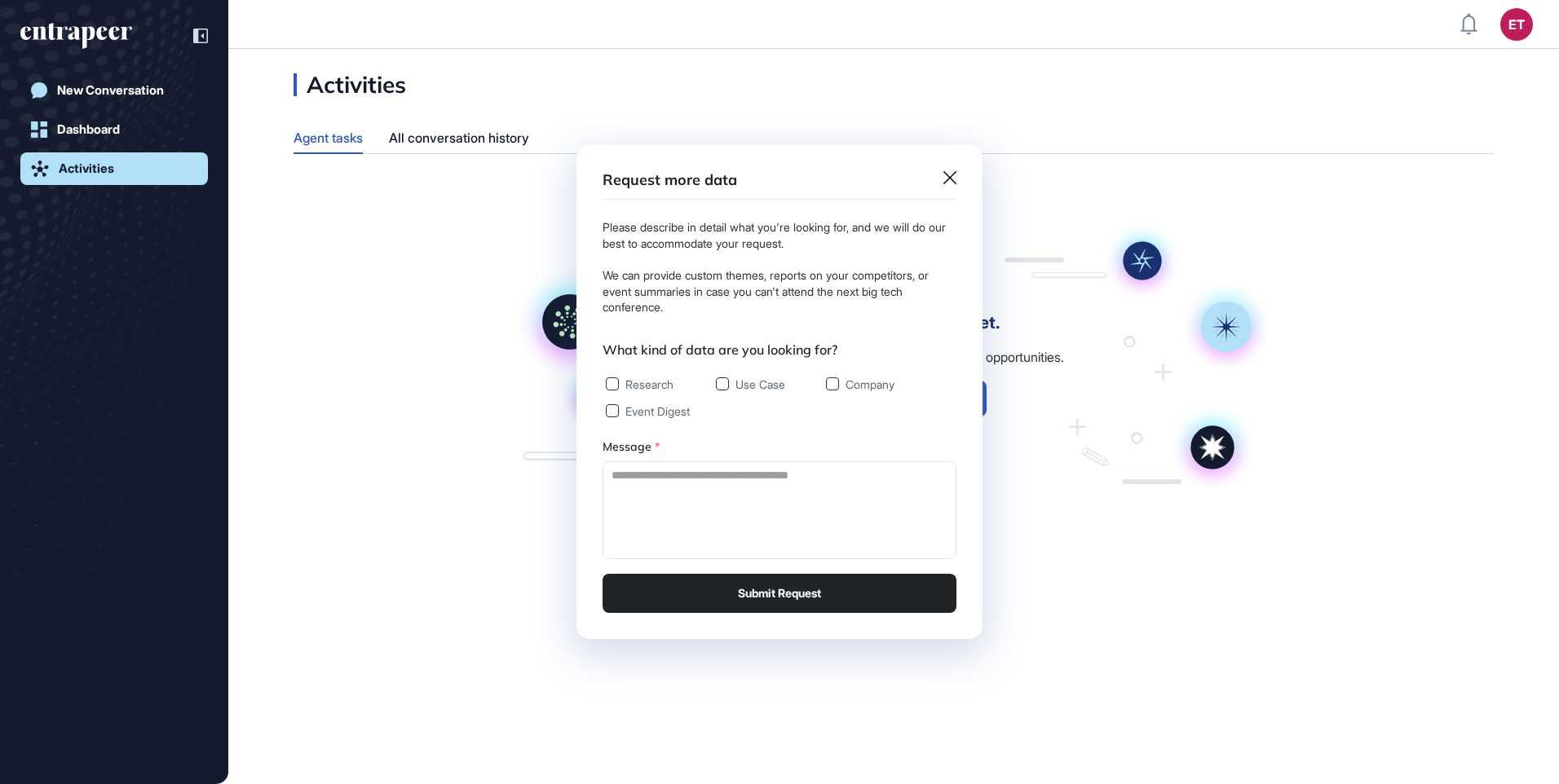
click at [952, 173] on icon at bounding box center [950, 177] width 13 height 13
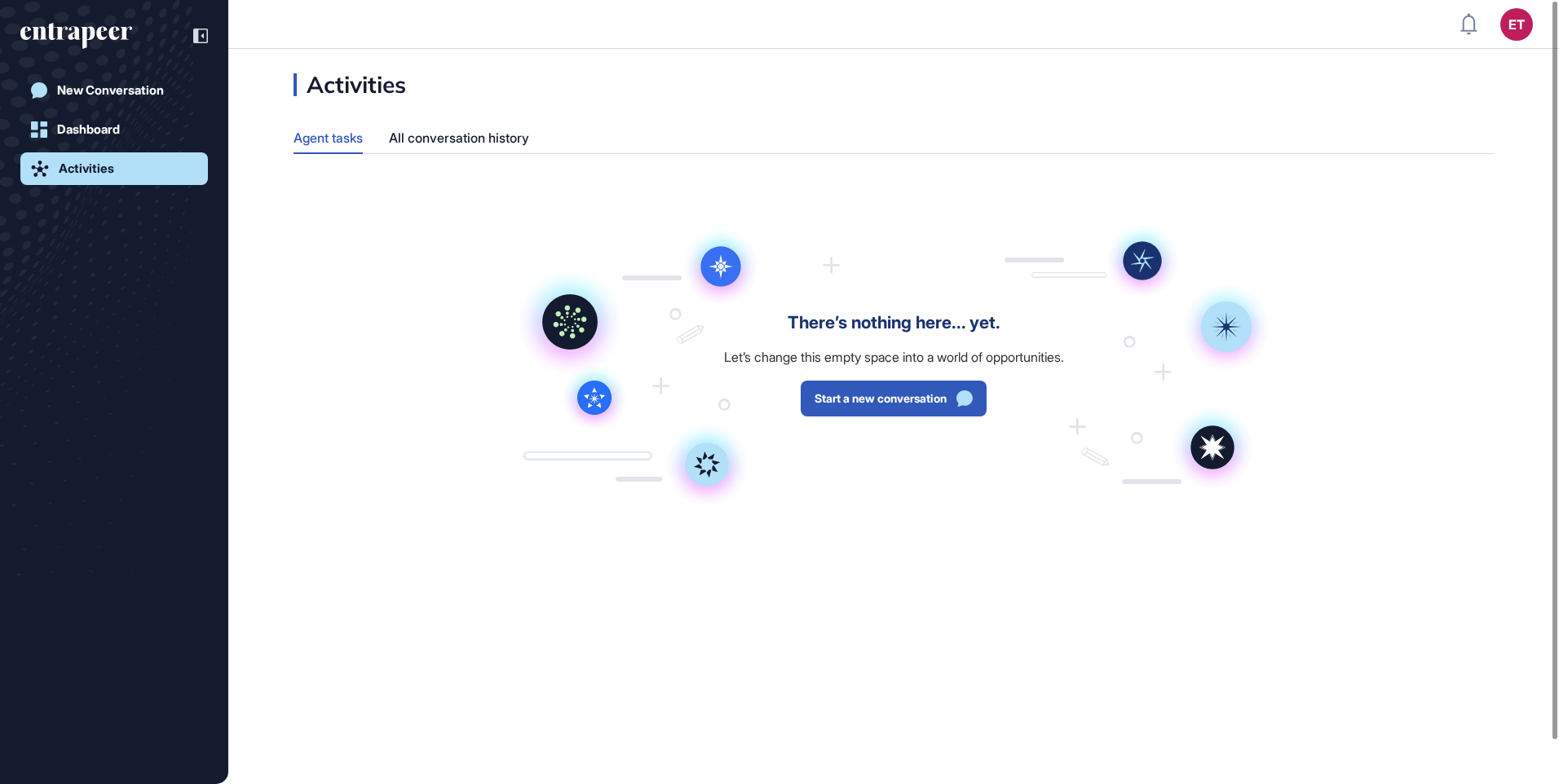
click at [1001, 687] on div "Activities Agent tasks All conversation history There’s nothing here... yet. Le…" at bounding box center [894, 417] width 1330 height 736
click at [112, 136] on div "Dashboard" at bounding box center [88, 130] width 63 height 15
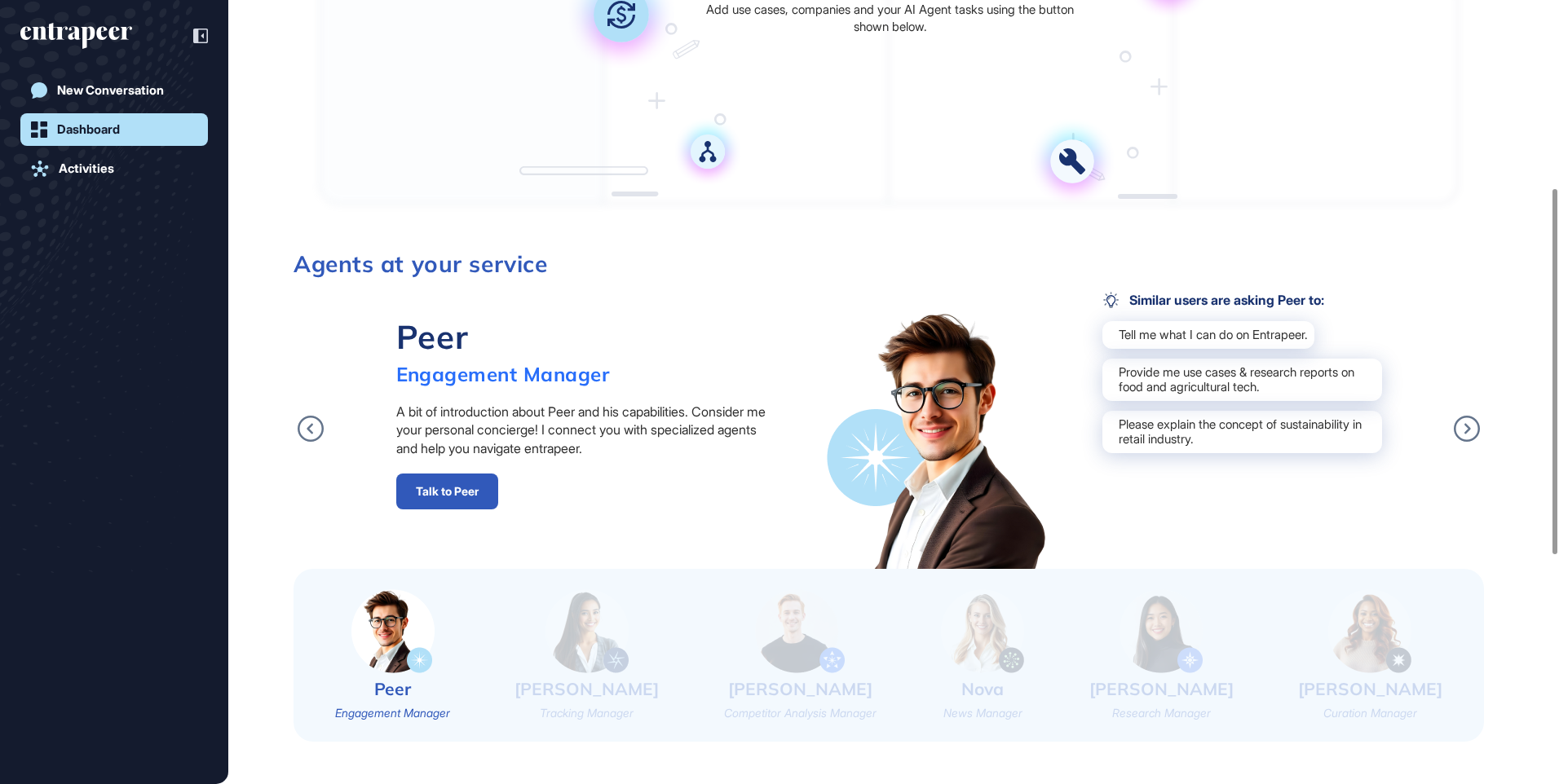
scroll to position [402, 0]
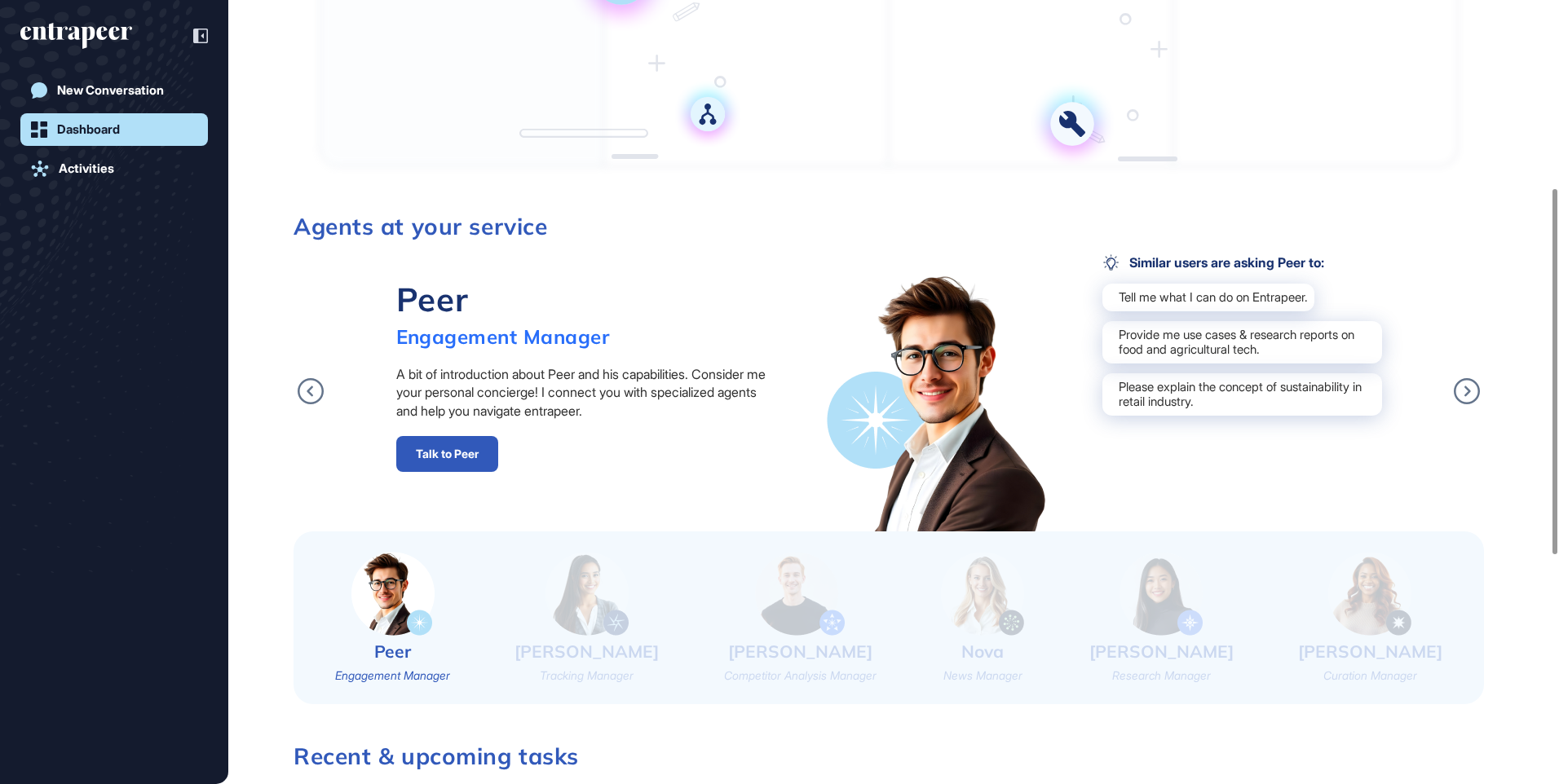
click at [439, 451] on link "Talk to Peer" at bounding box center [448, 454] width 102 height 36
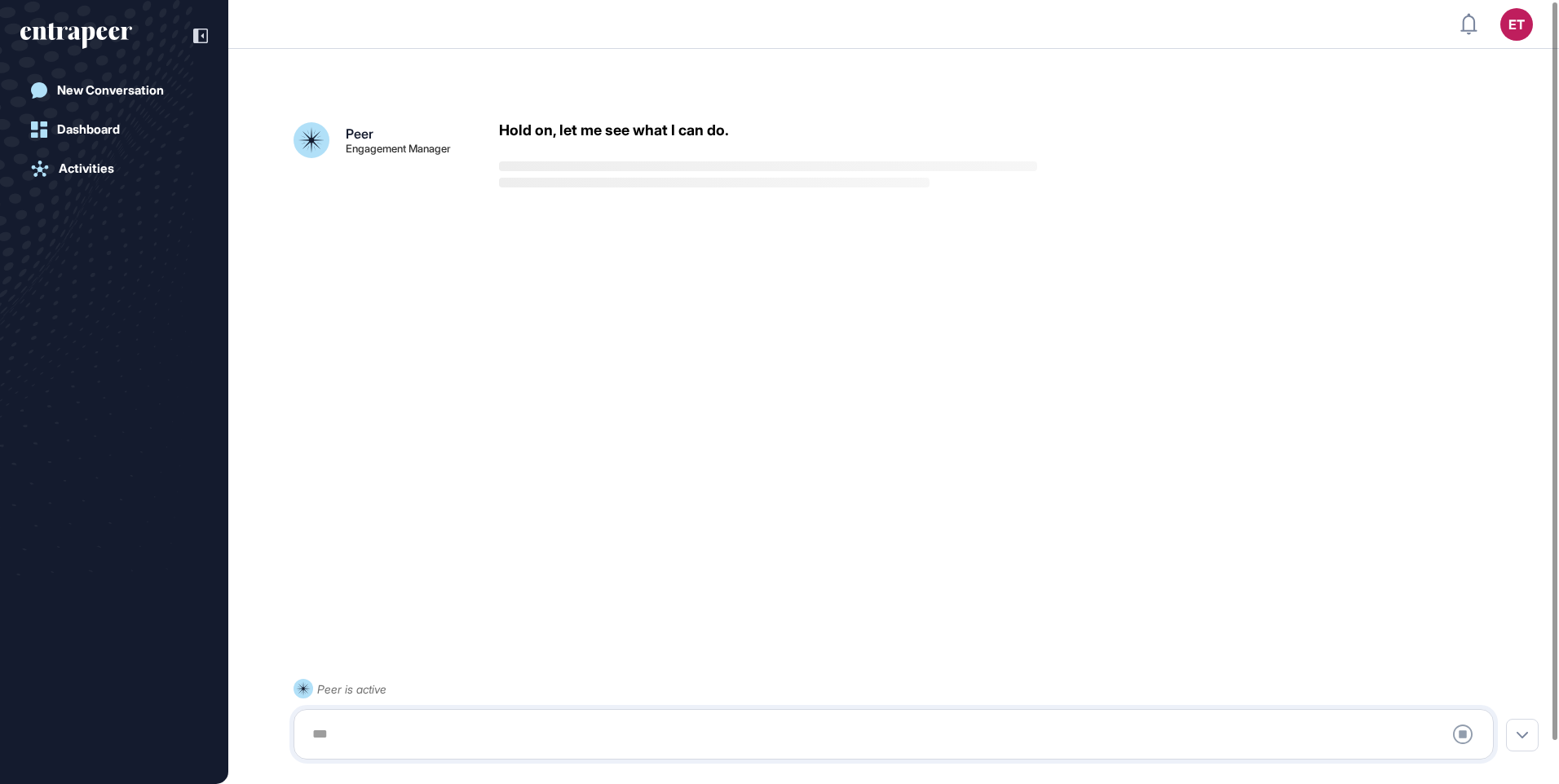
click at [1453, 443] on div "Peer Engagement Manager Hold on, let me see what I can do. Peer is active Stop …" at bounding box center [894, 416] width 1330 height 706
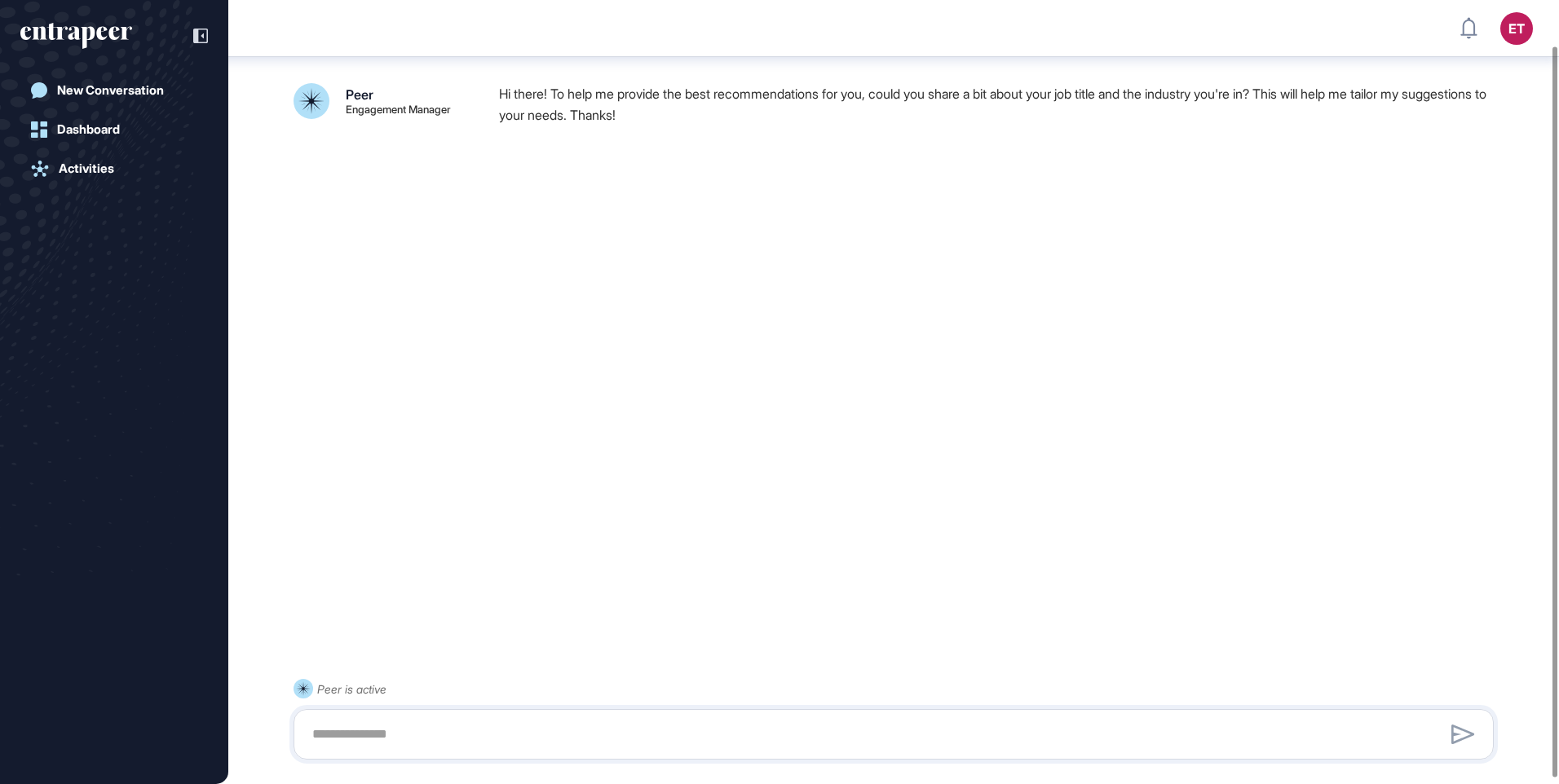
scroll to position [54, 0]
click at [98, 127] on div "Dashboard" at bounding box center [88, 130] width 63 height 15
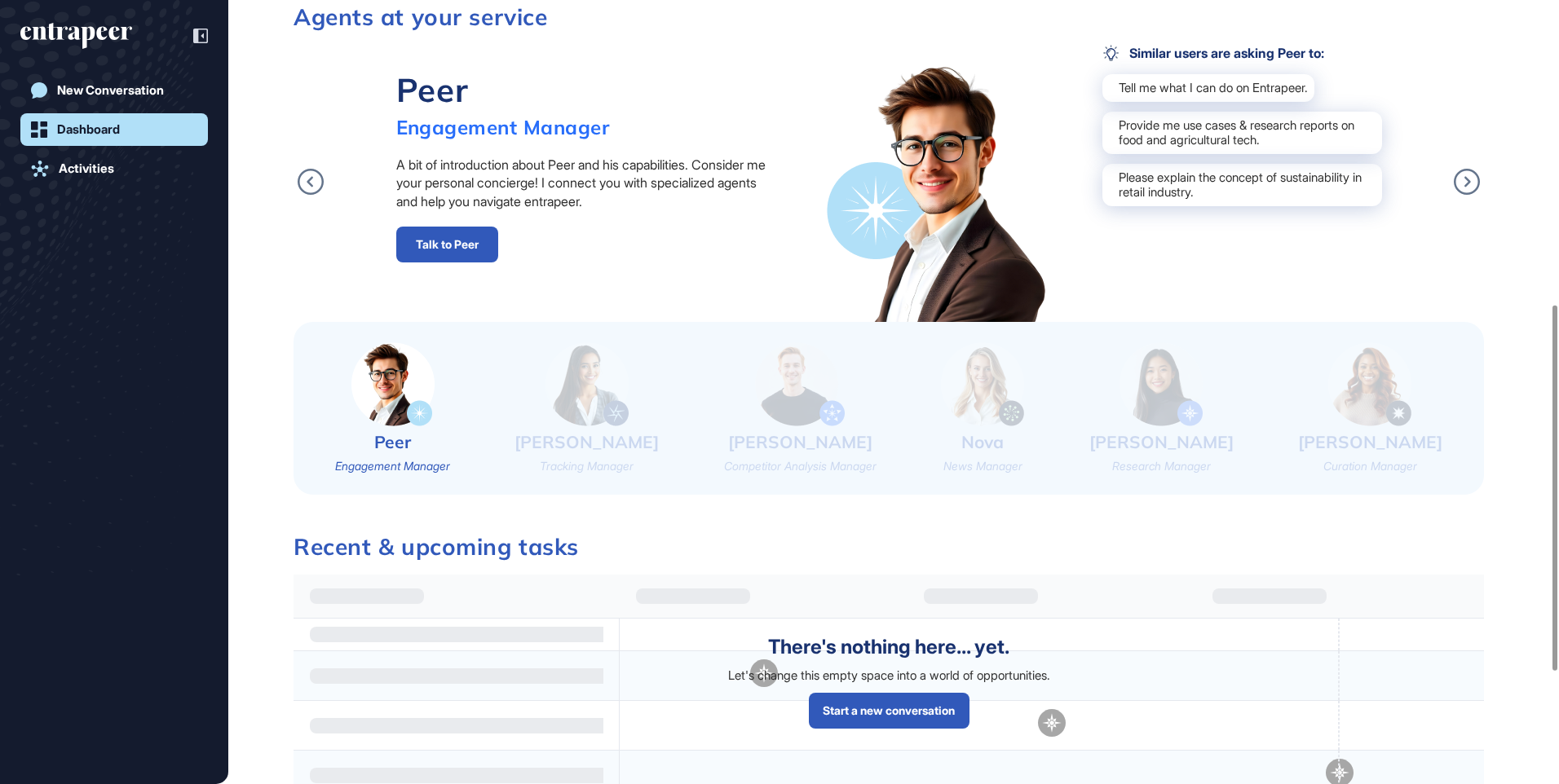
scroll to position [652, 0]
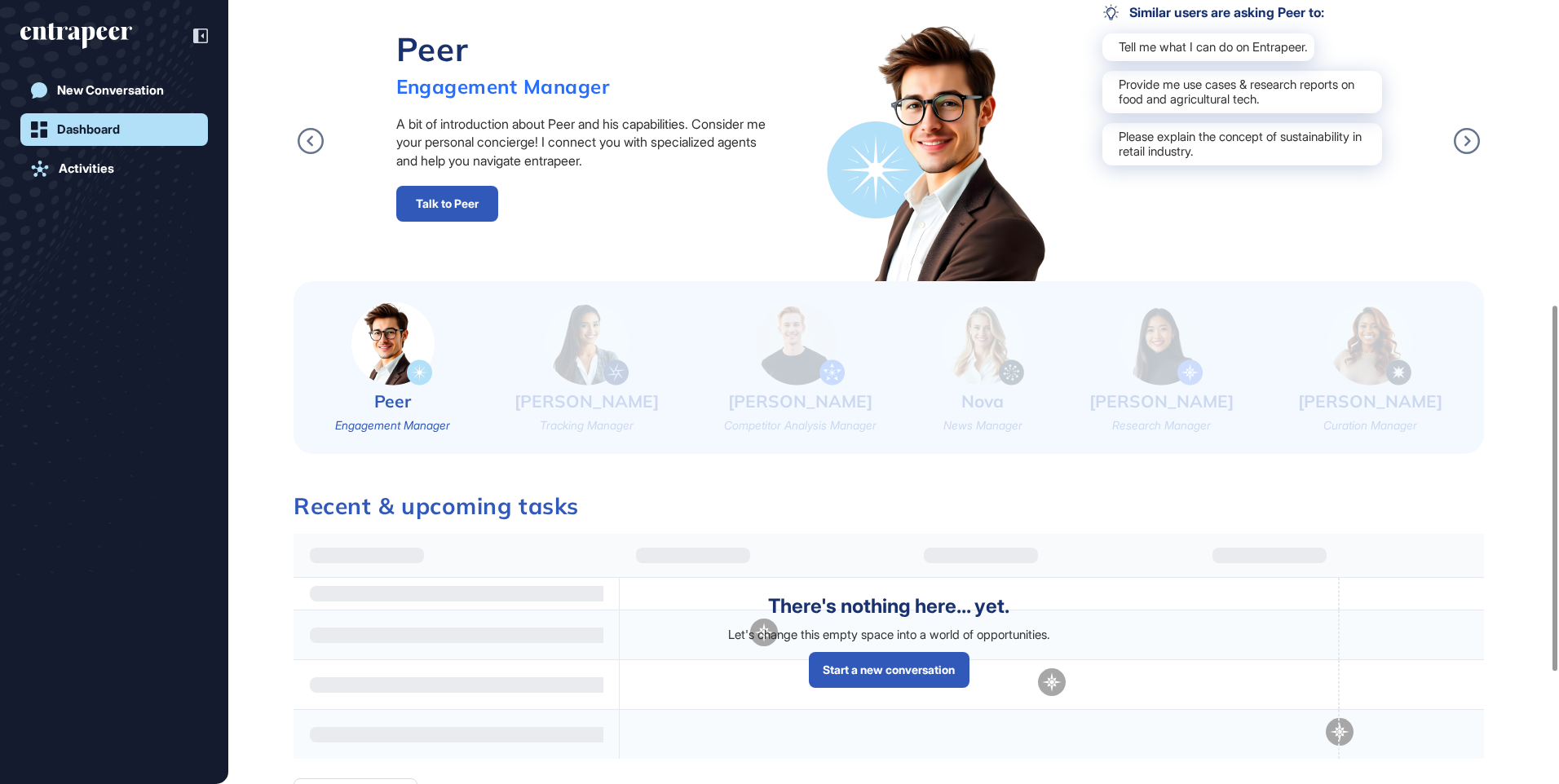
click at [592, 356] on img at bounding box center [587, 344] width 84 height 84
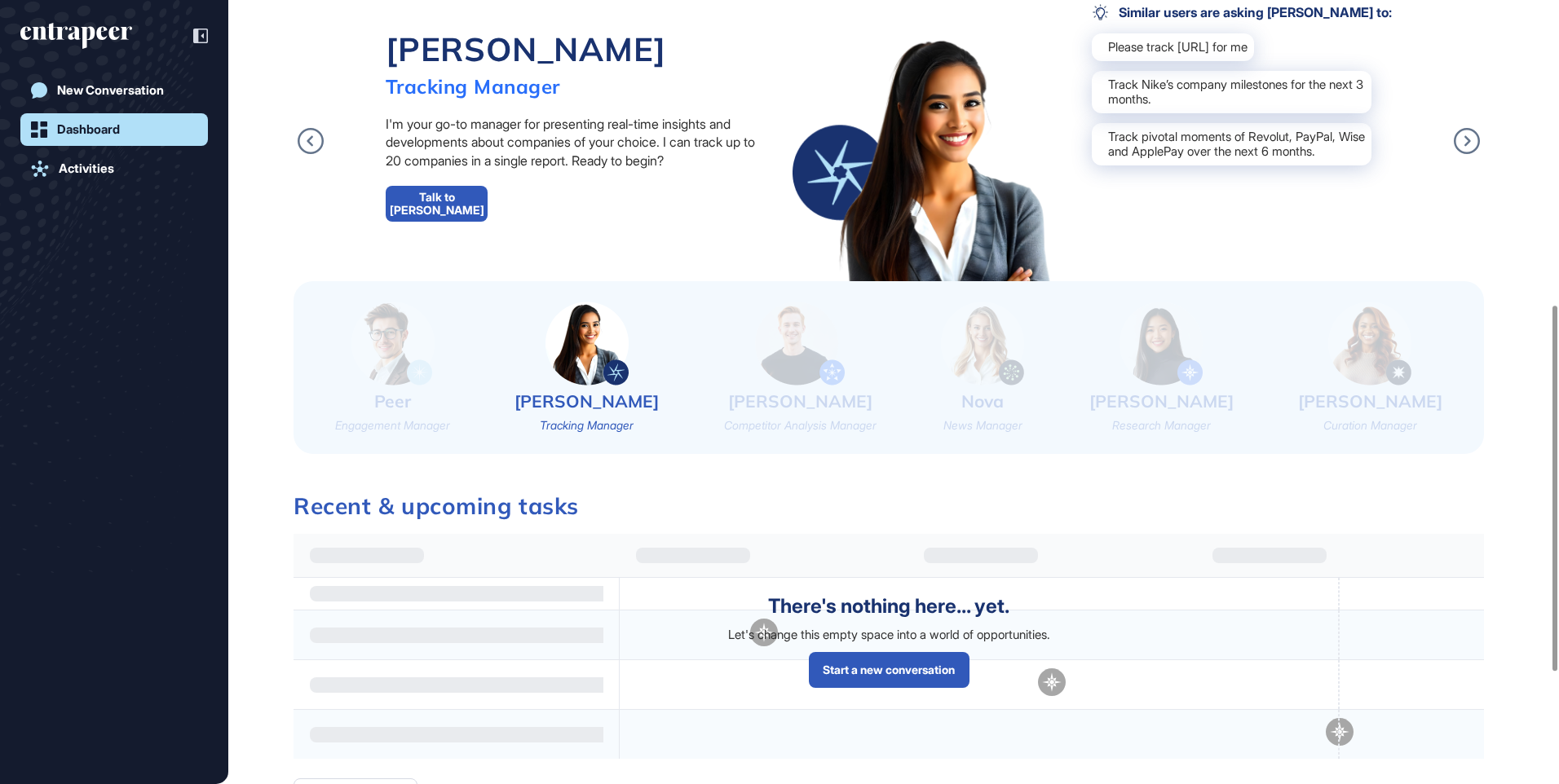
click at [475, 210] on link "Talk to [PERSON_NAME]" at bounding box center [437, 203] width 102 height 36
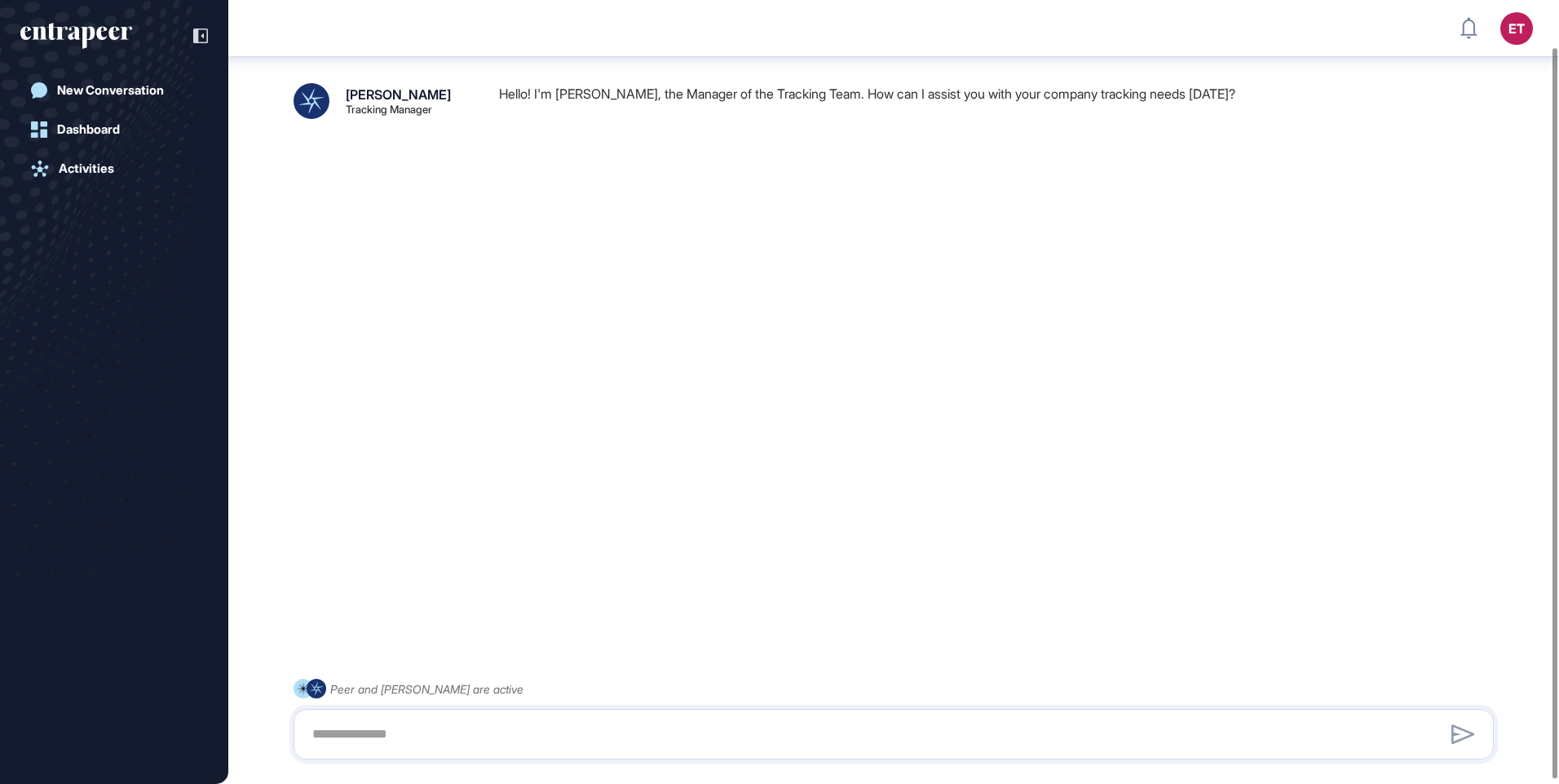
scroll to position [54, 0]
click at [157, 90] on div "New Conversation" at bounding box center [110, 91] width 107 height 15
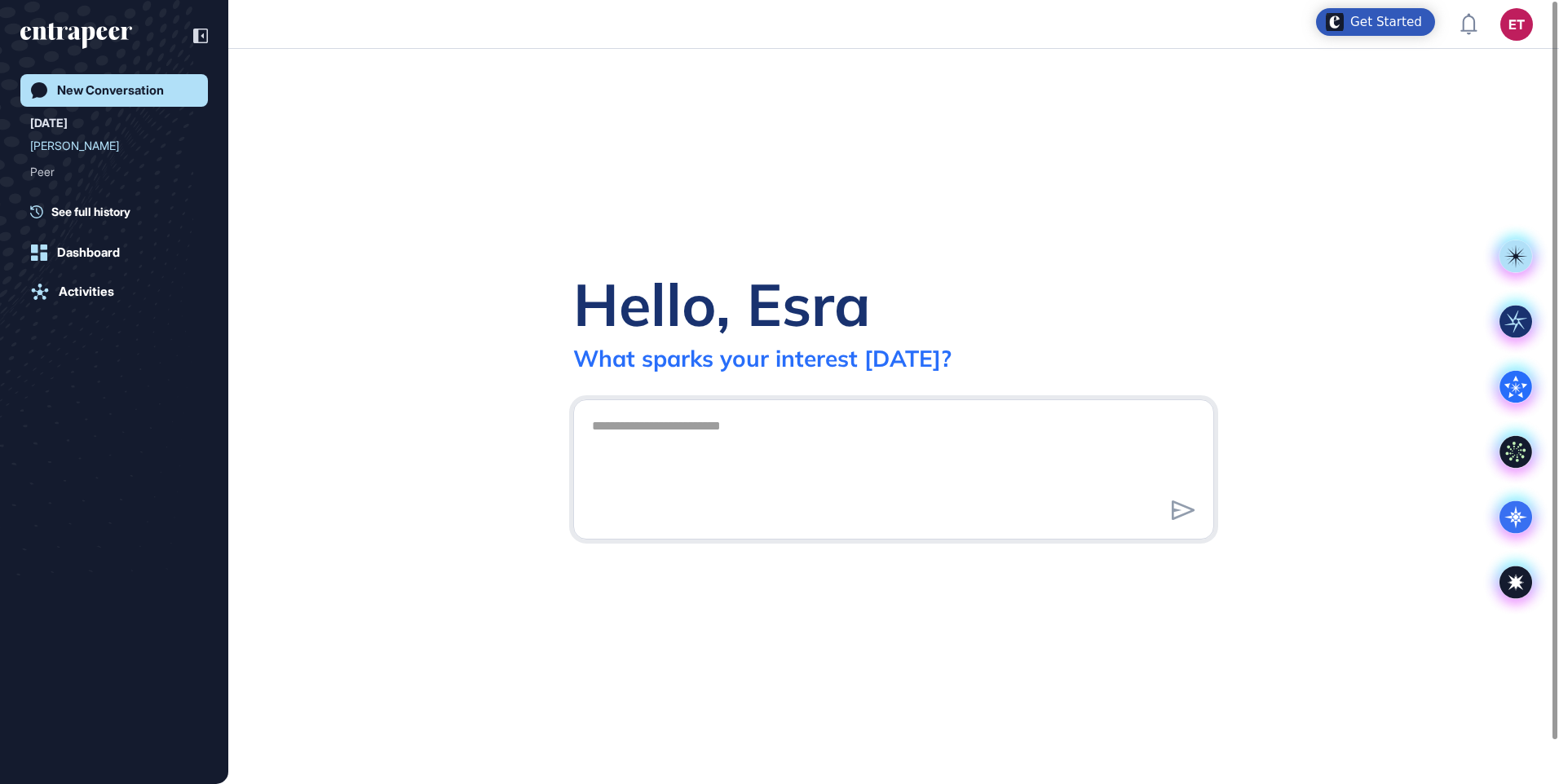
click at [1386, 33] on div "Get Started" at bounding box center [1376, 22] width 119 height 28
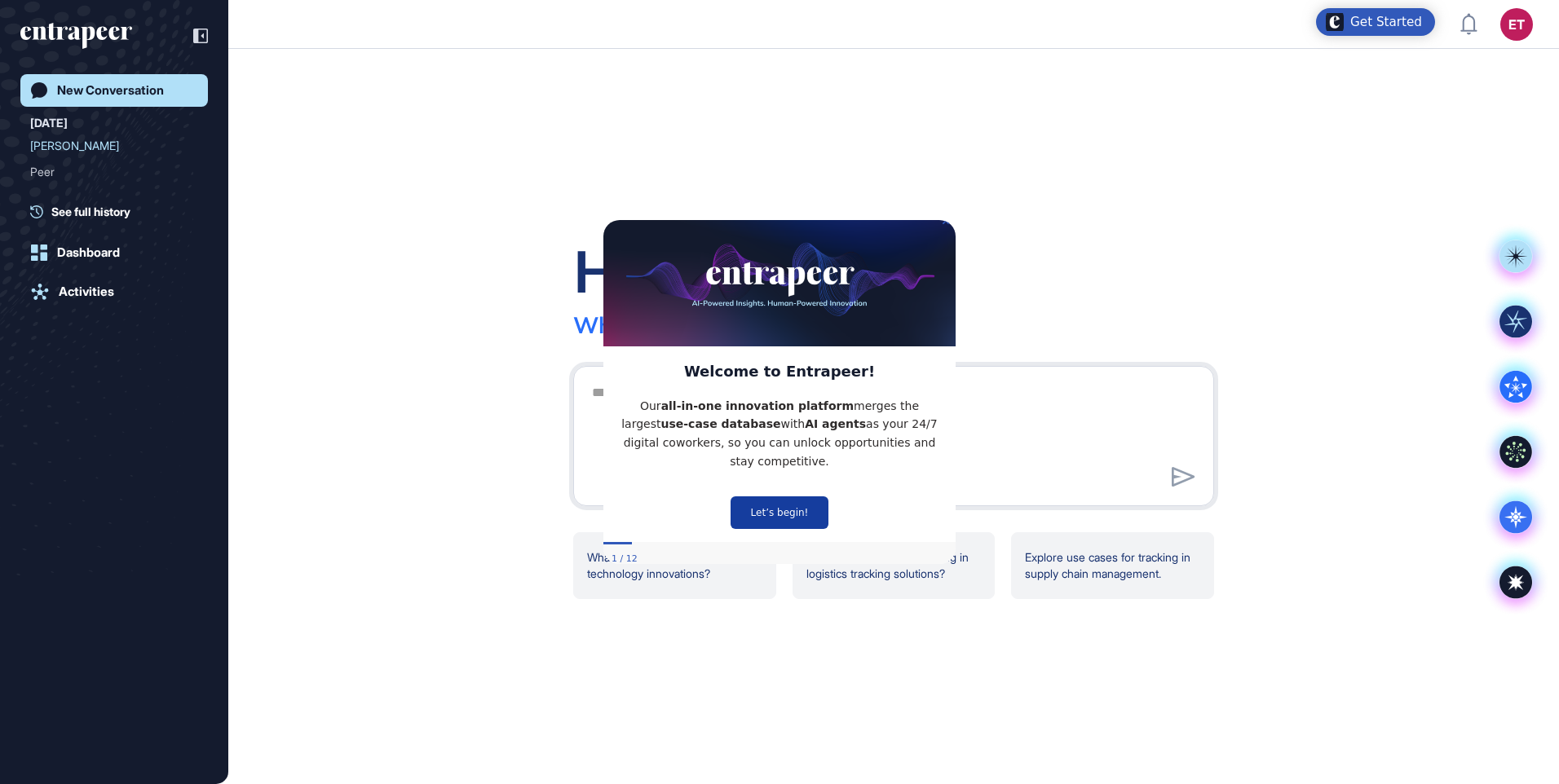
click at [753, 507] on button "Let’s begin!" at bounding box center [779, 512] width 98 height 33
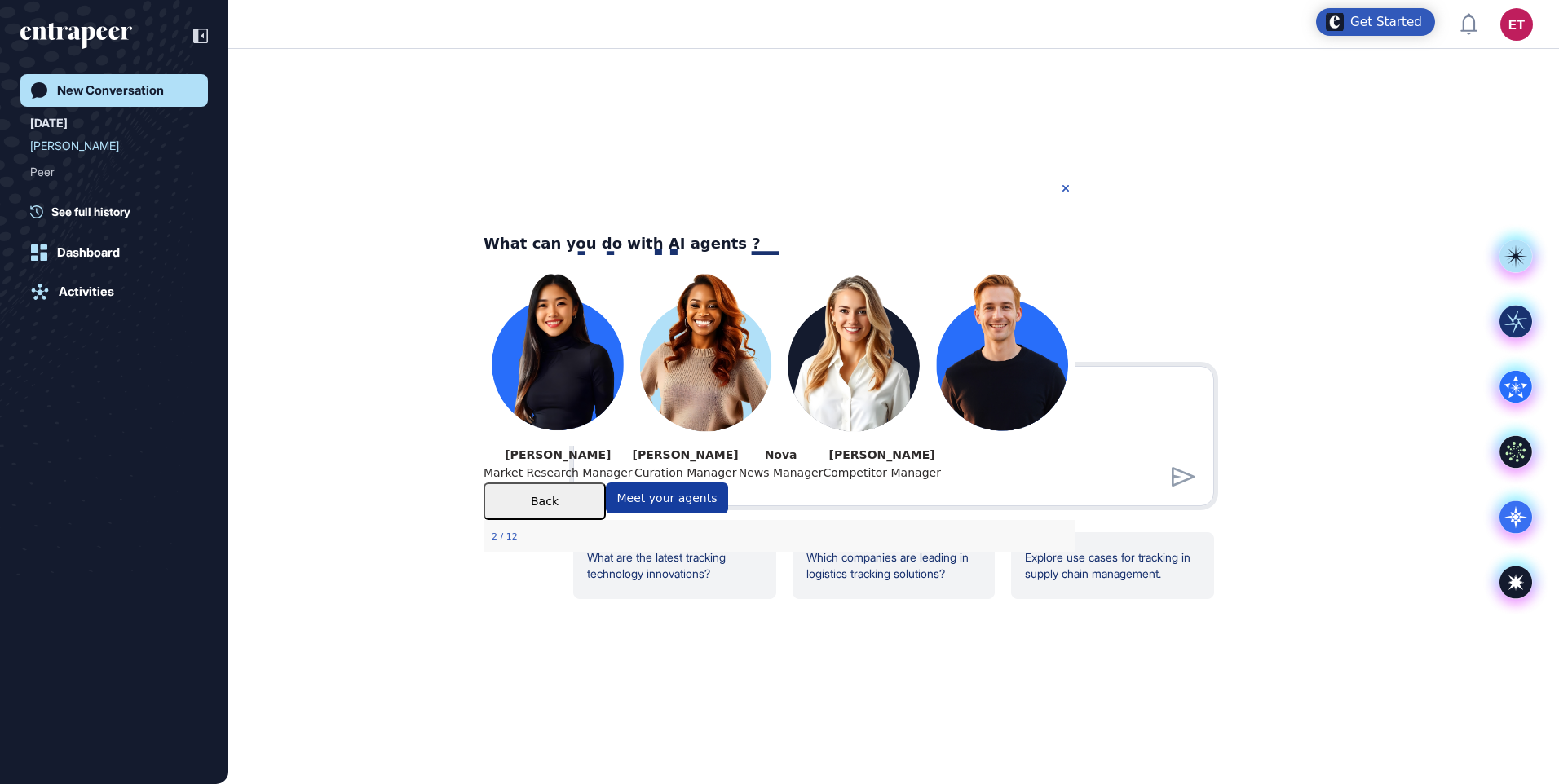
click at [728, 514] on button "Meet your agents" at bounding box center [667, 498] width 123 height 31
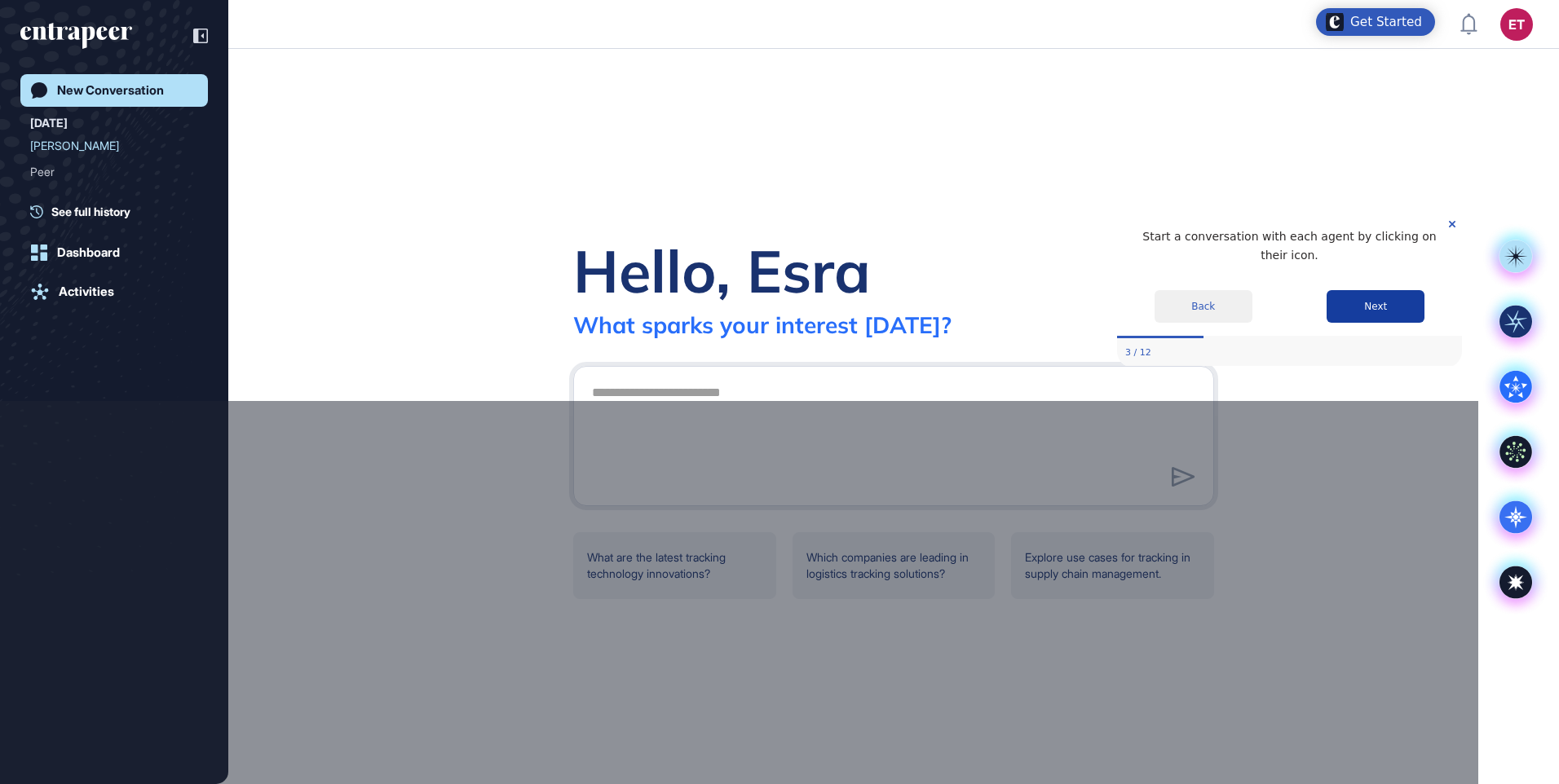
click at [1378, 290] on button "Next" at bounding box center [1375, 306] width 98 height 33
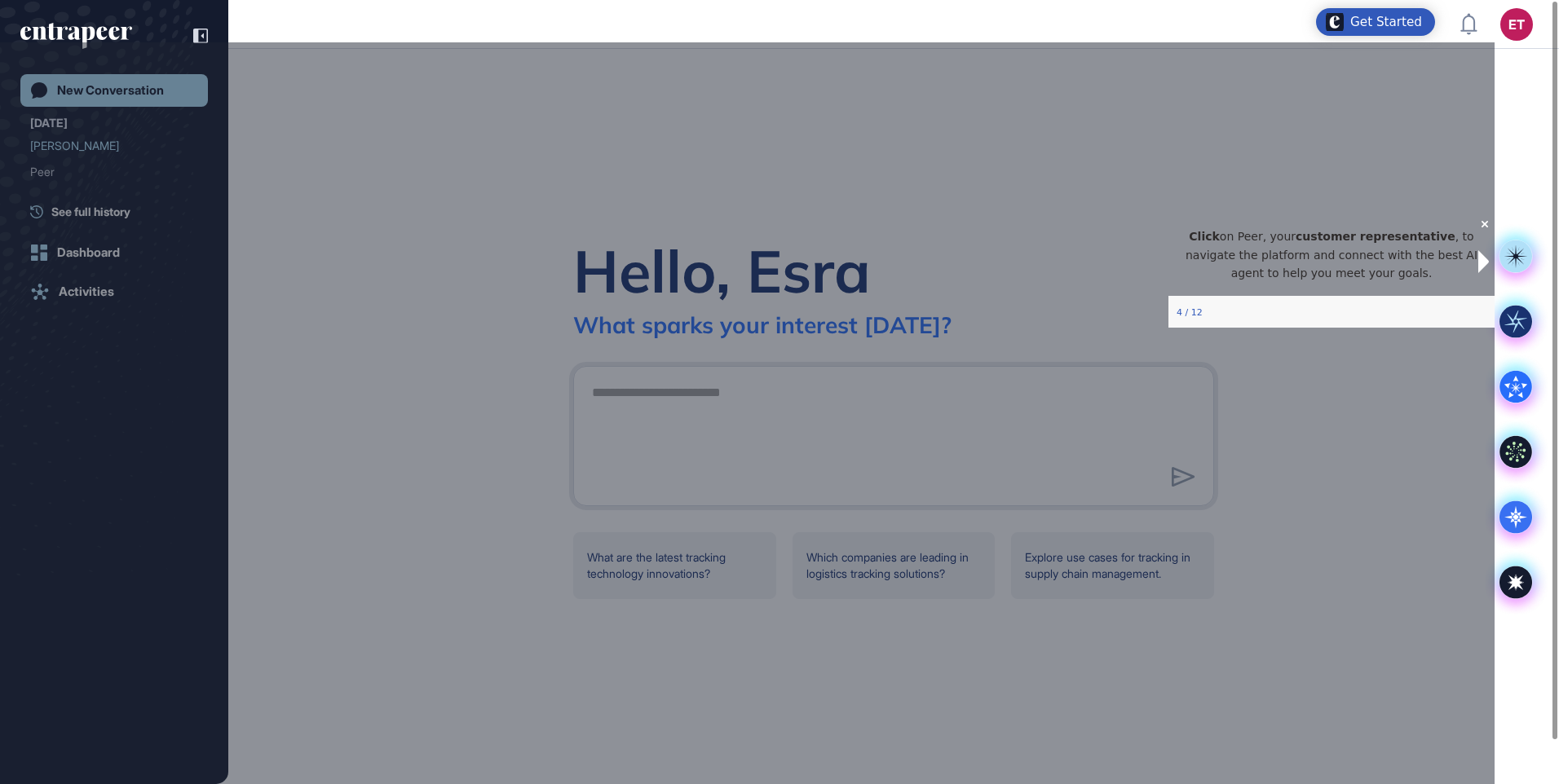
click at [1513, 256] on icon at bounding box center [1515, 255] width 23 height 23
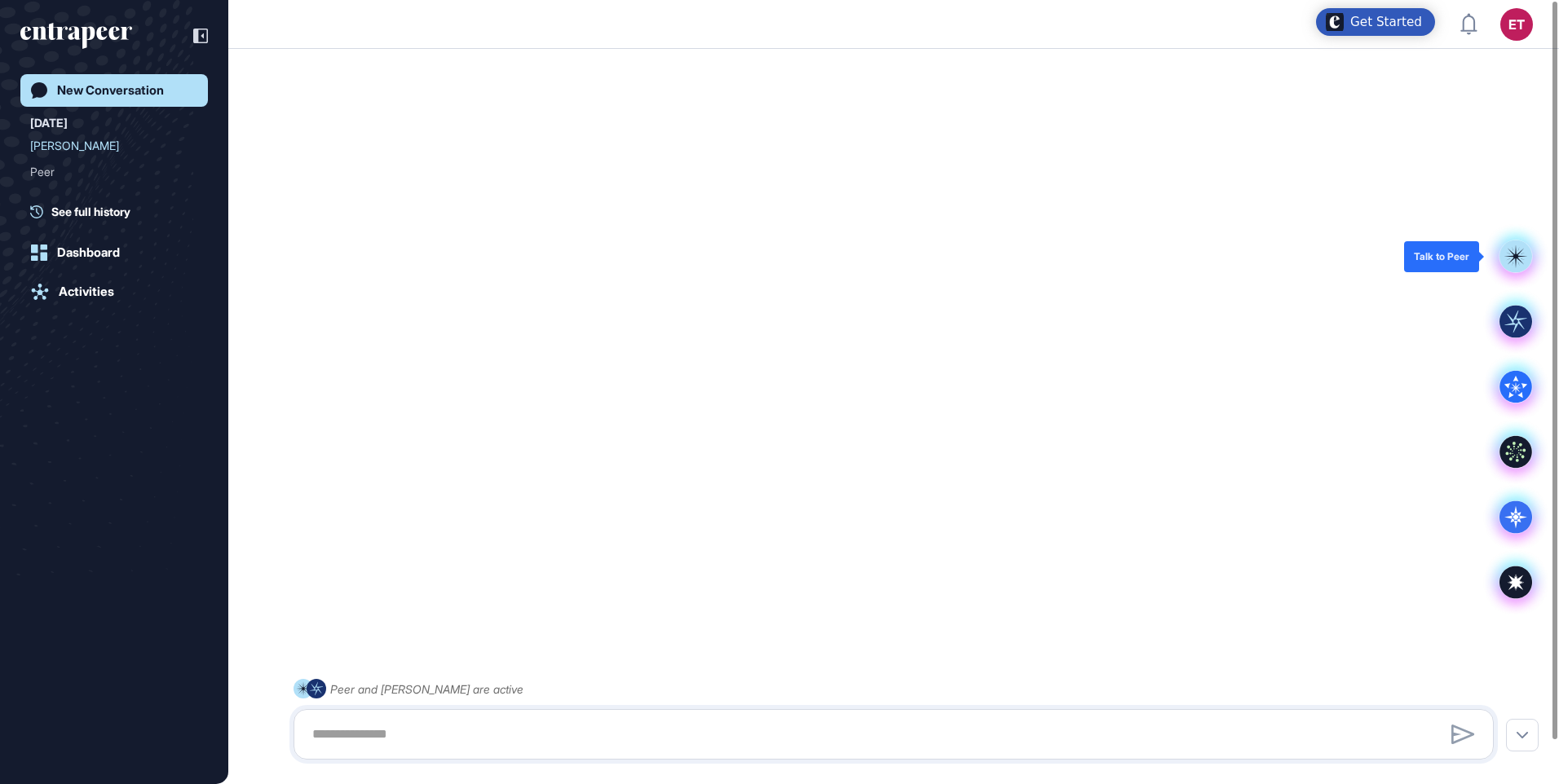
click at [1513, 256] on icon at bounding box center [1515, 255] width 23 height 23
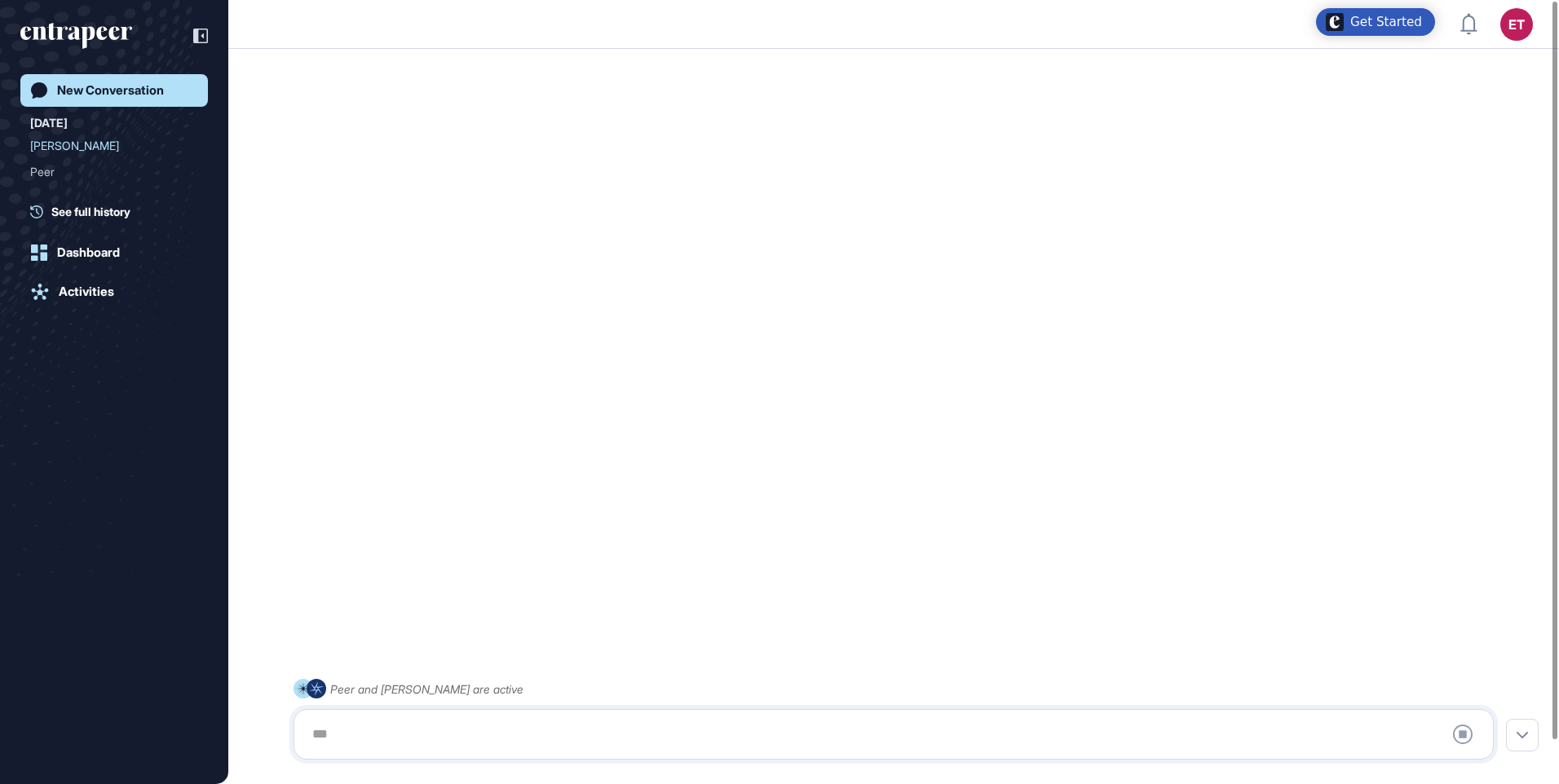
click at [1514, 287] on div "Peer and [PERSON_NAME] are active Stop Query" at bounding box center [894, 416] width 1330 height 706
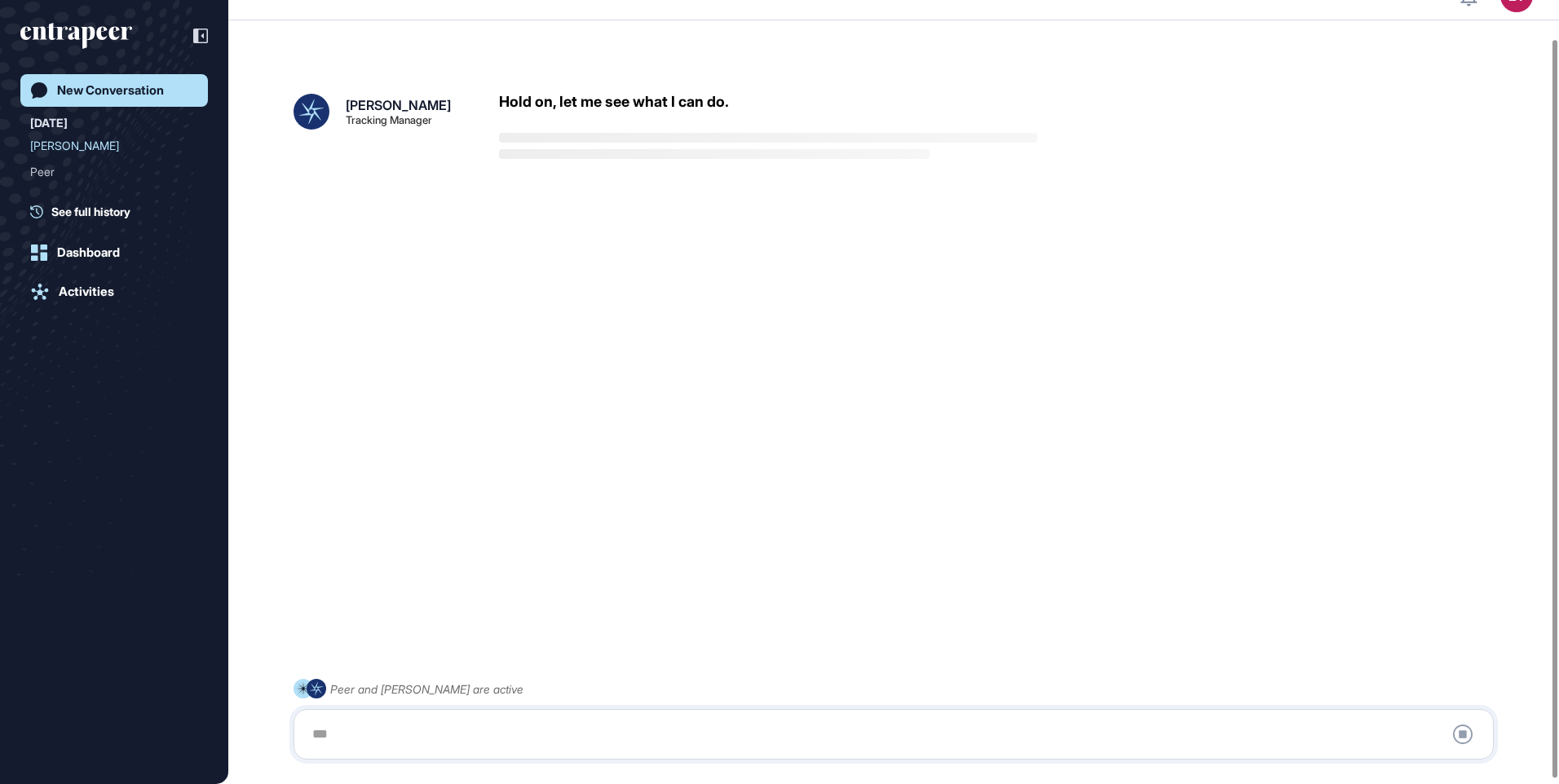
scroll to position [46, 0]
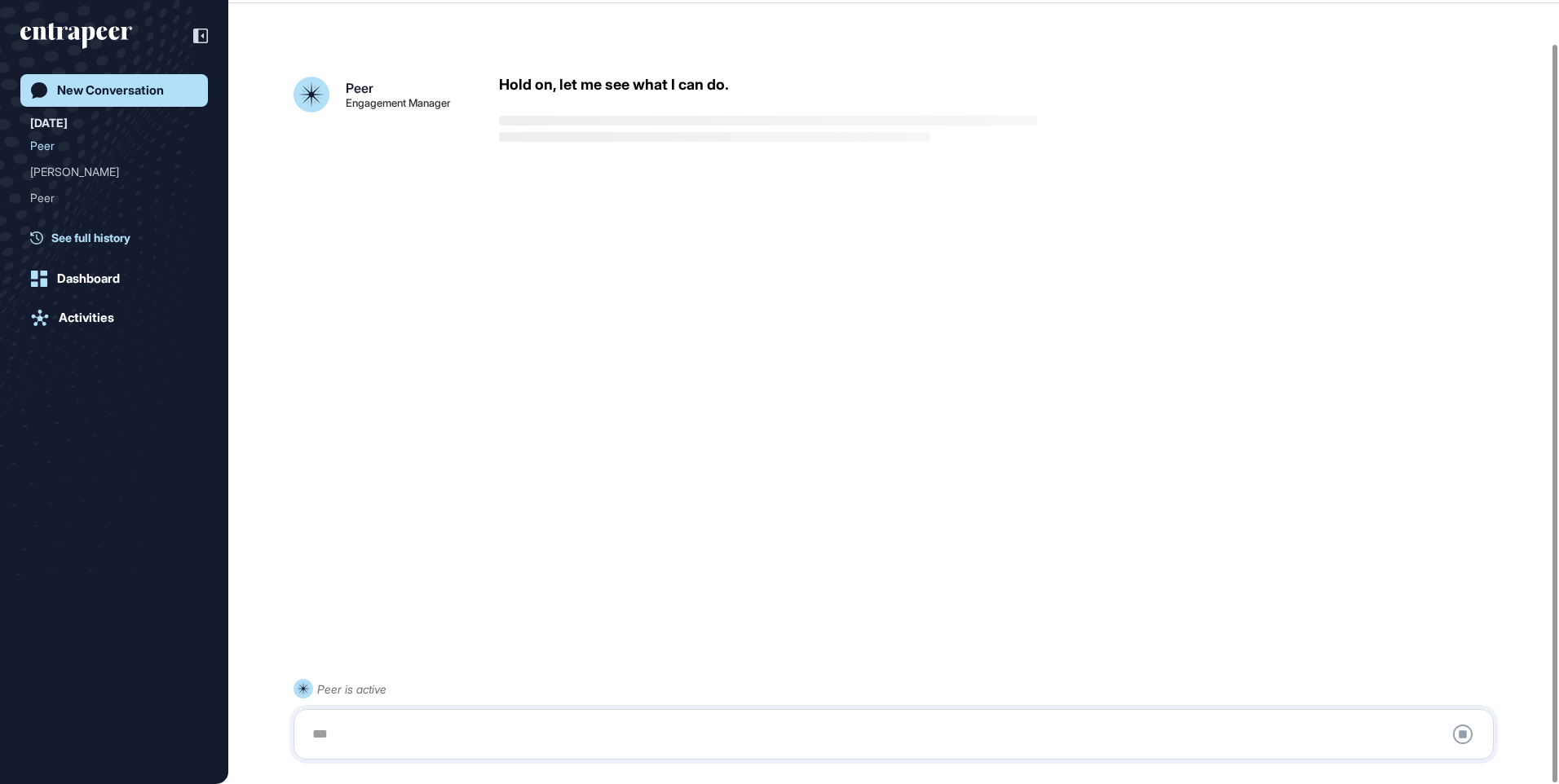
click at [126, 244] on span "See full history" at bounding box center [90, 238] width 79 height 17
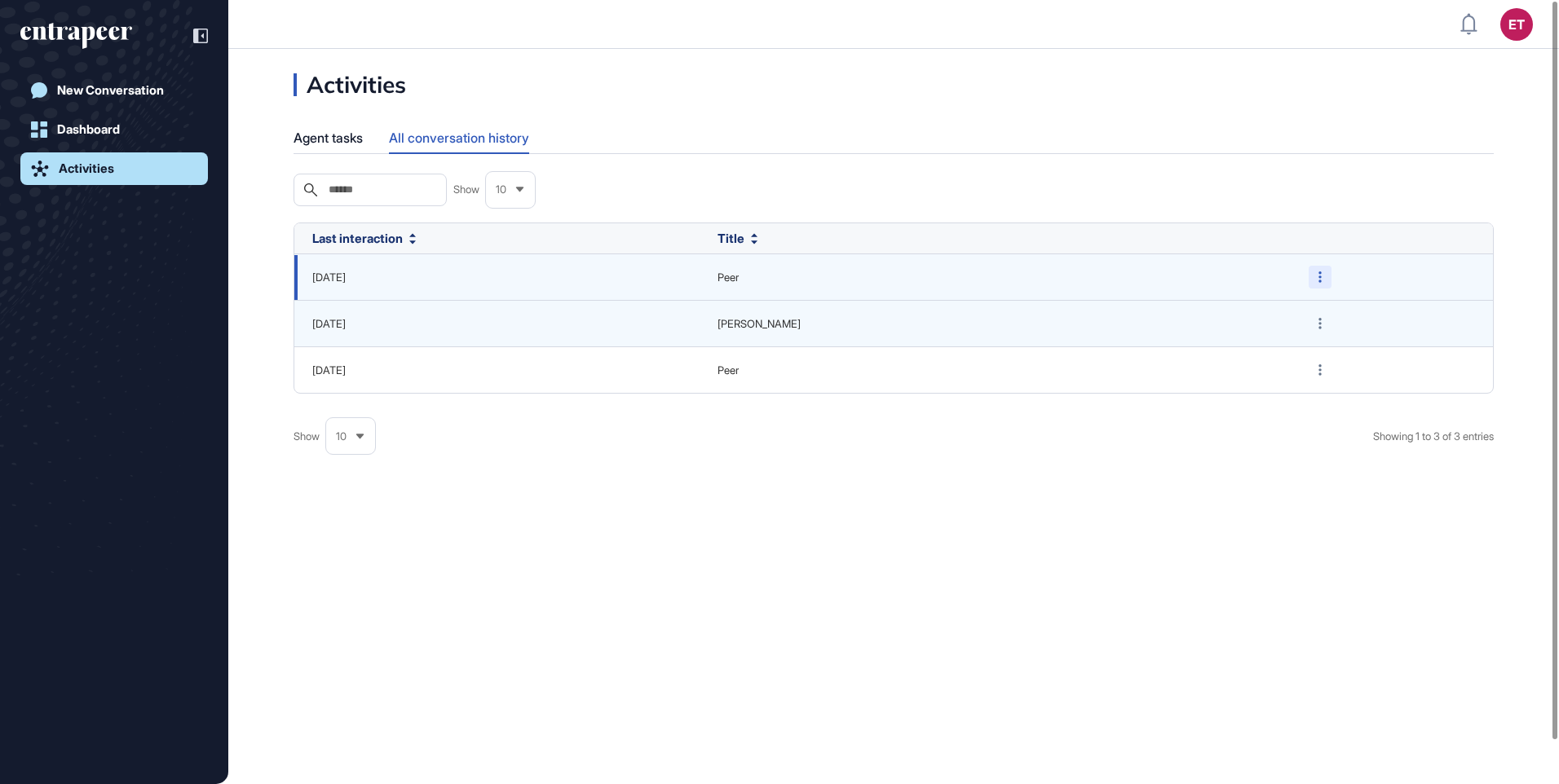
click at [1309, 281] on div at bounding box center [1320, 277] width 23 height 23
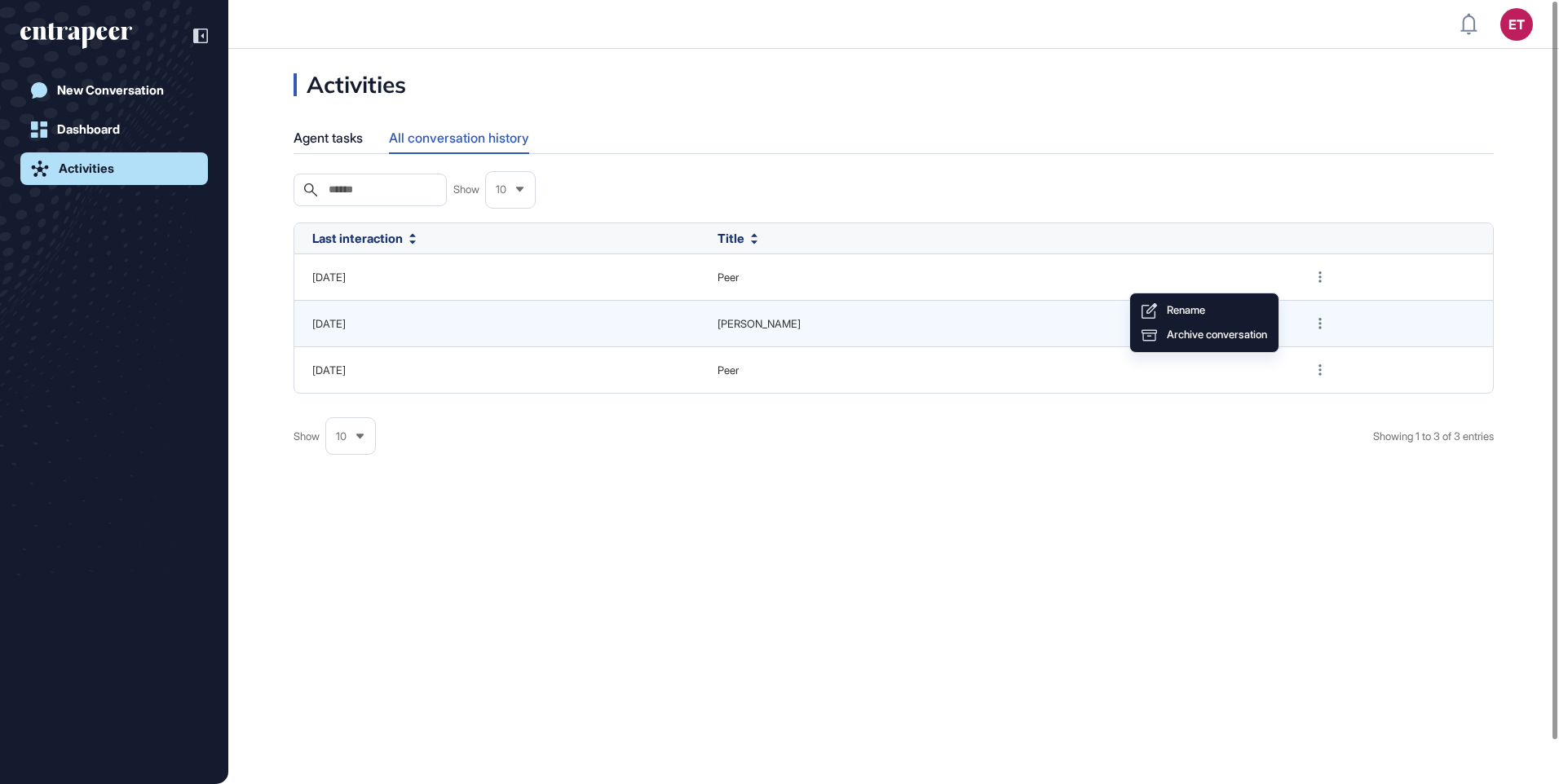
click at [993, 482] on div "Activities Agent tasks All conversation history Search Show 10 Last interaction…" at bounding box center [894, 417] width 1330 height 736
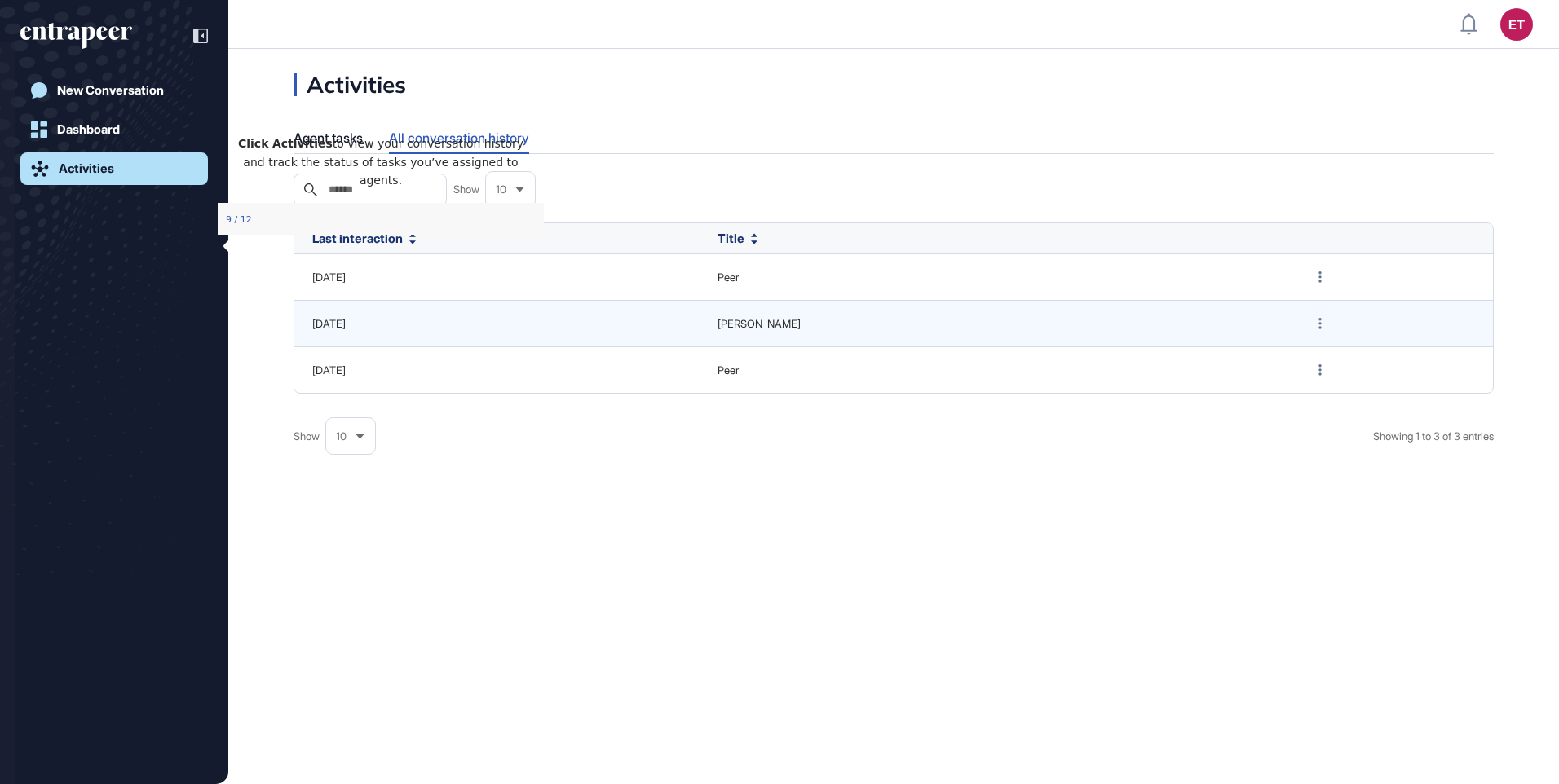
click at [513, 145] on div "Click Activities to view your conversation history and track the status of task…" at bounding box center [380, 163] width 326 height 82
click at [531, 135] on icon "Close Preview" at bounding box center [533, 131] width 7 height 7
